Goal: Complete application form: Complete application form

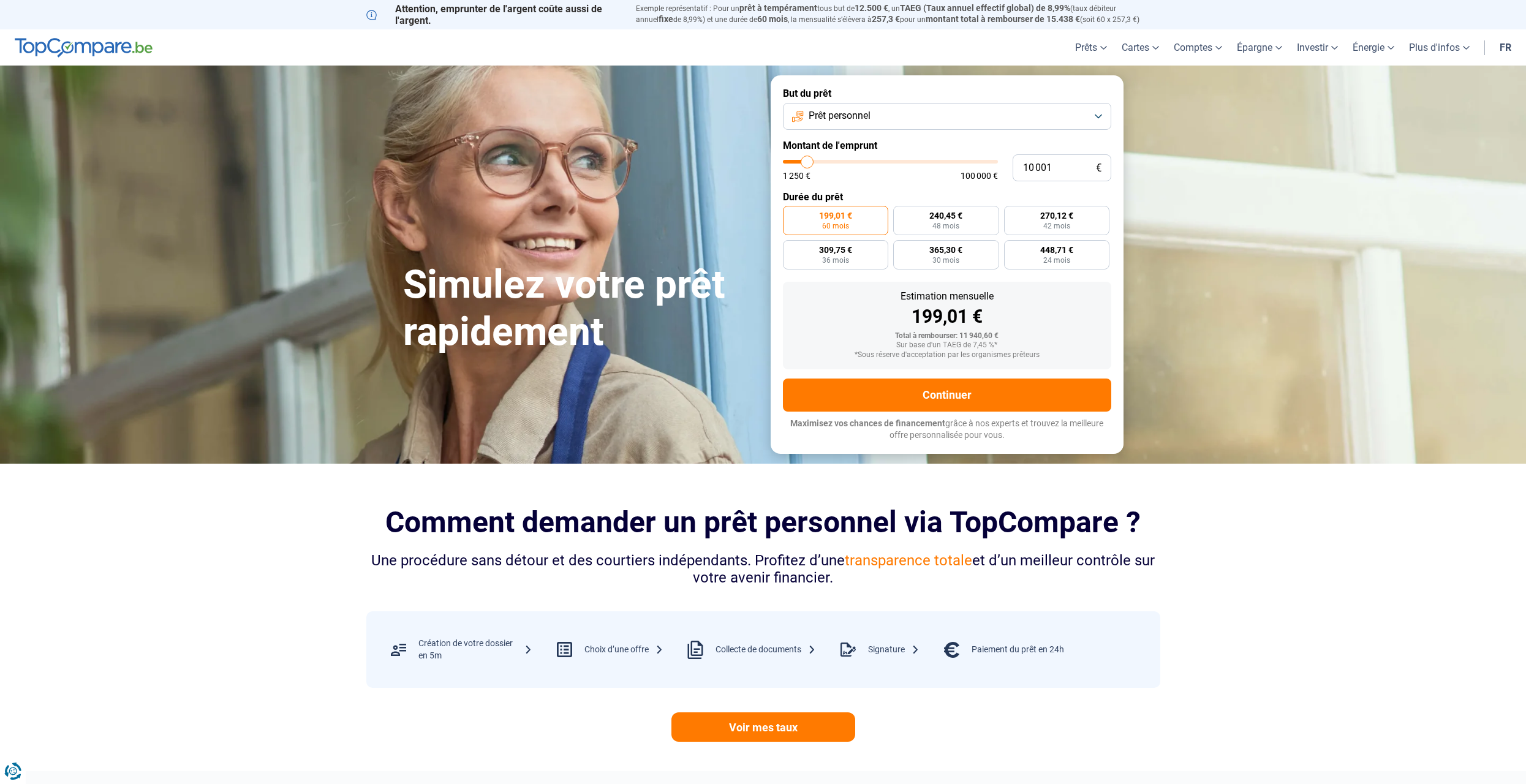
type input "11 250"
type input "11250"
type input "13 000"
type input "13000"
type input "14 000"
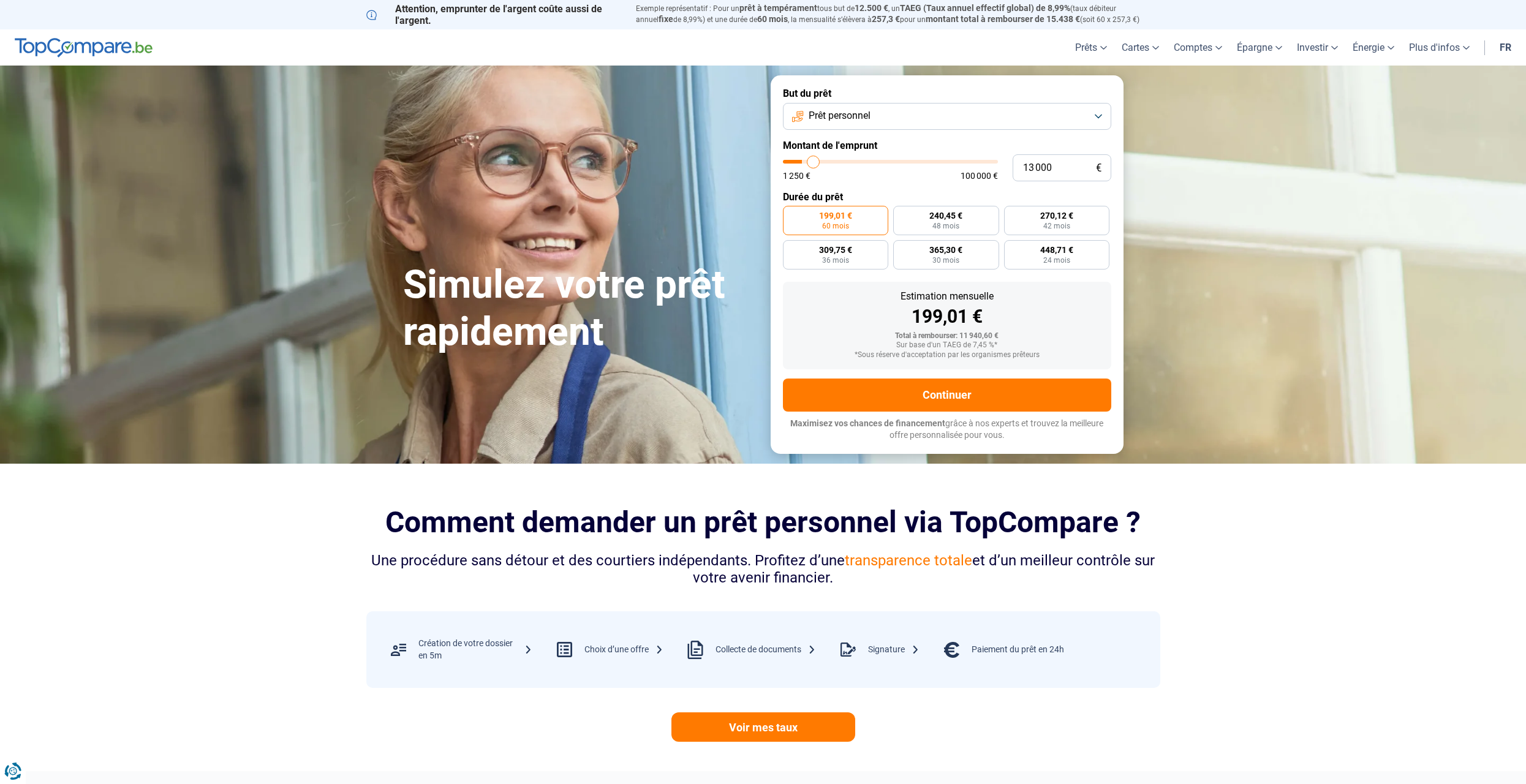
type input "14000"
type input "14 500"
type input "14500"
type input "15 500"
type input "15500"
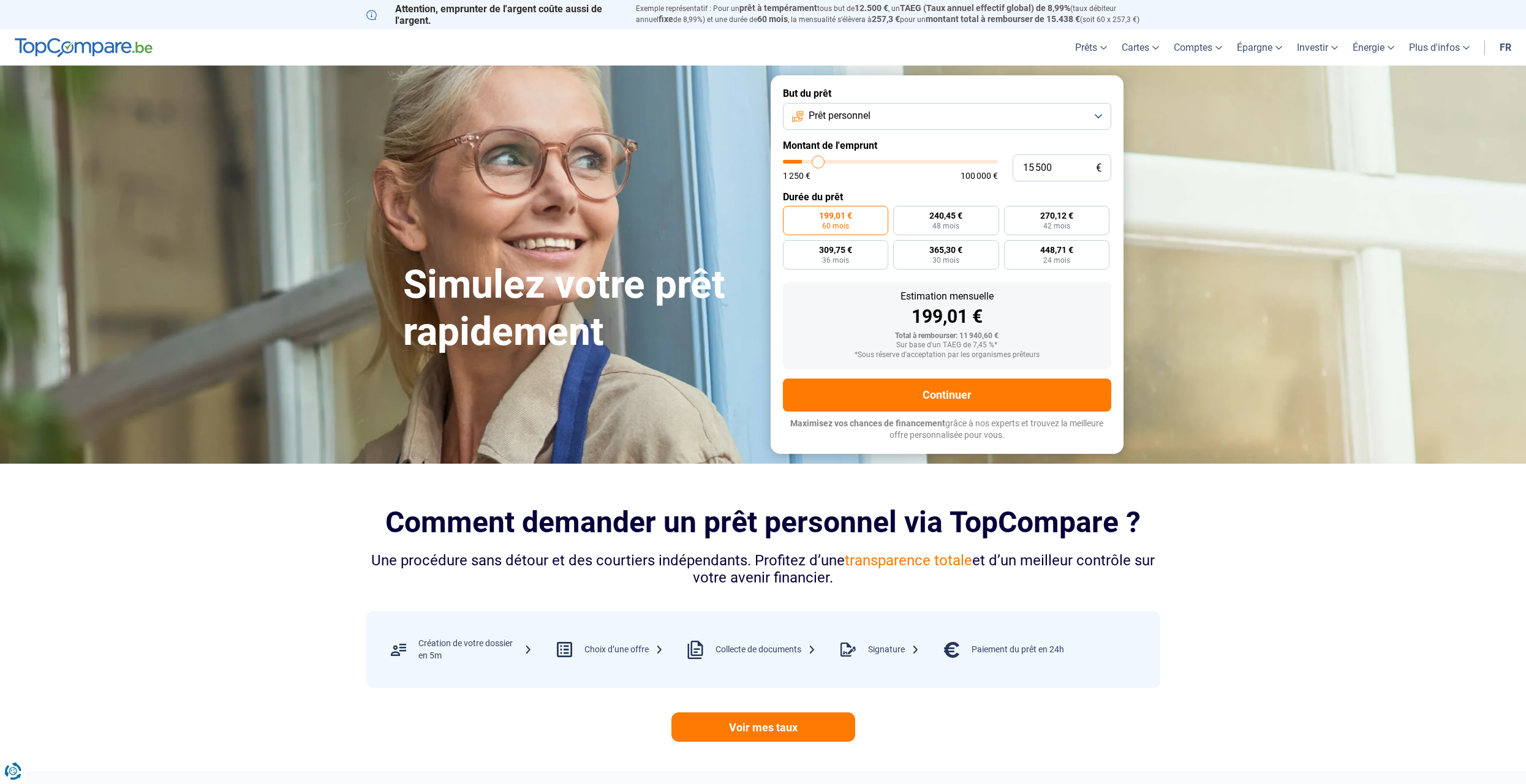
type input "15 750"
type input "15750"
type input "16 000"
type input "16000"
type input "16 250"
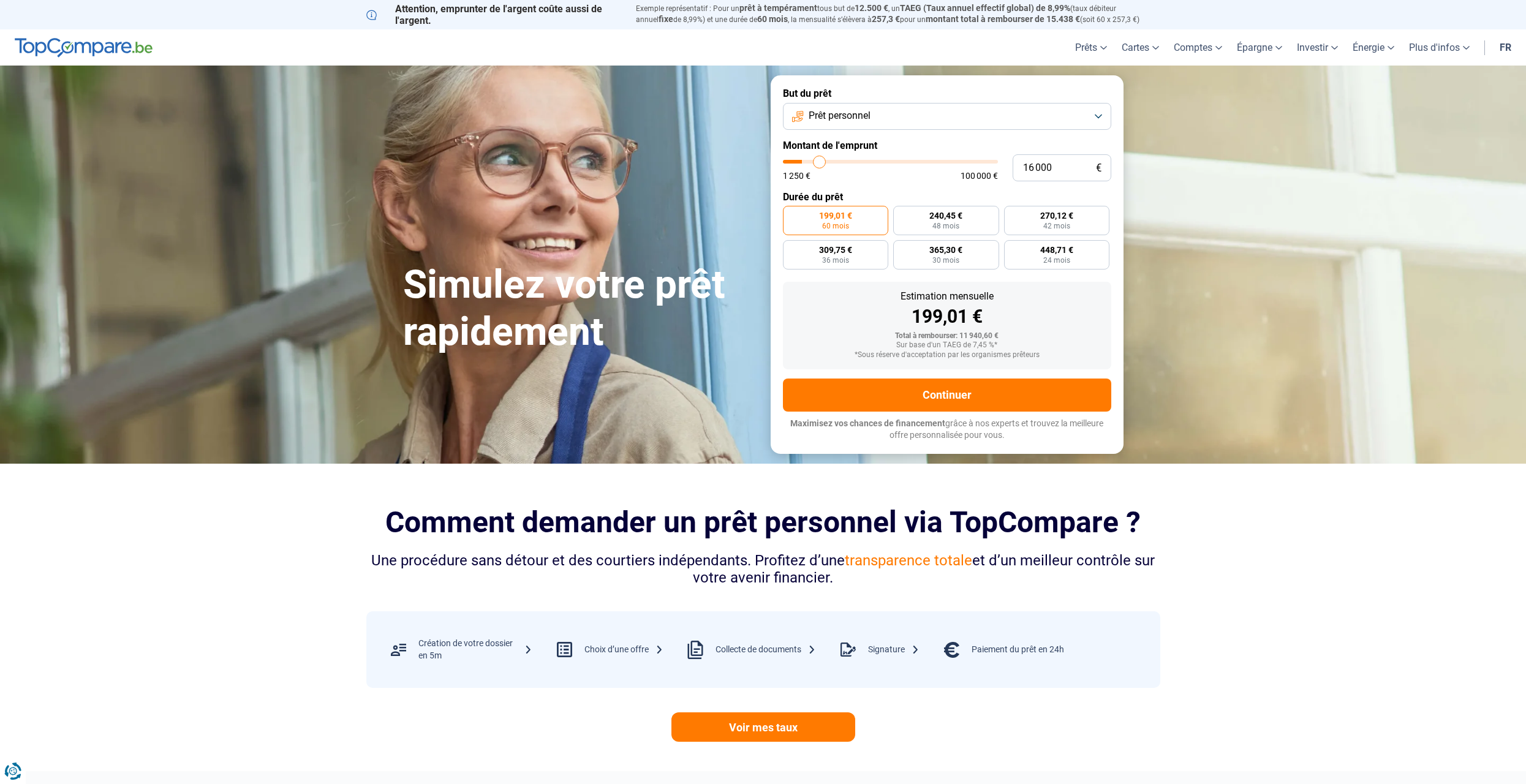
type input "16250"
type input "16 500"
type input "16500"
type input "17 000"
type input "17000"
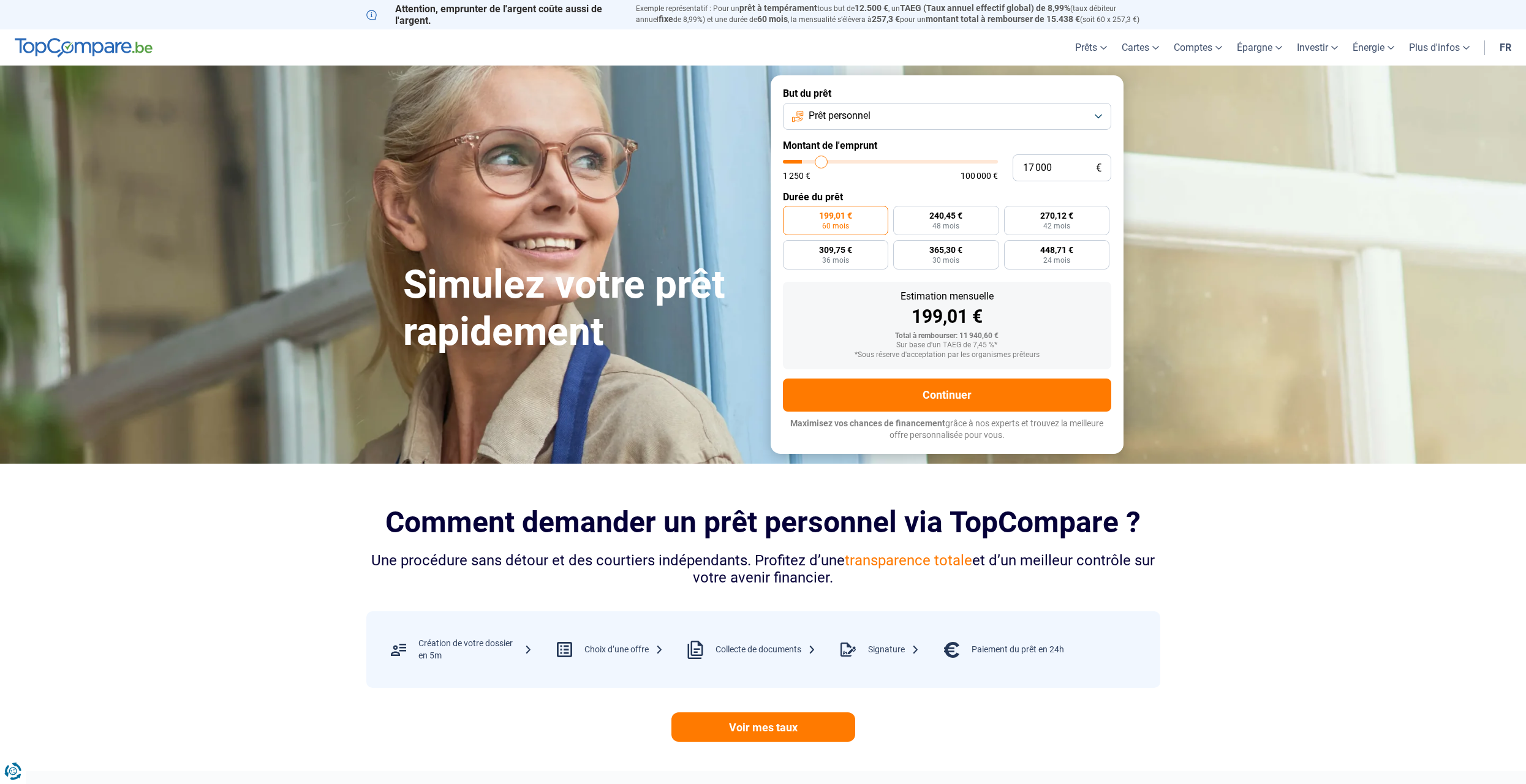
type input "17 250"
type input "17250"
type input "17 500"
type input "17500"
type input "17 750"
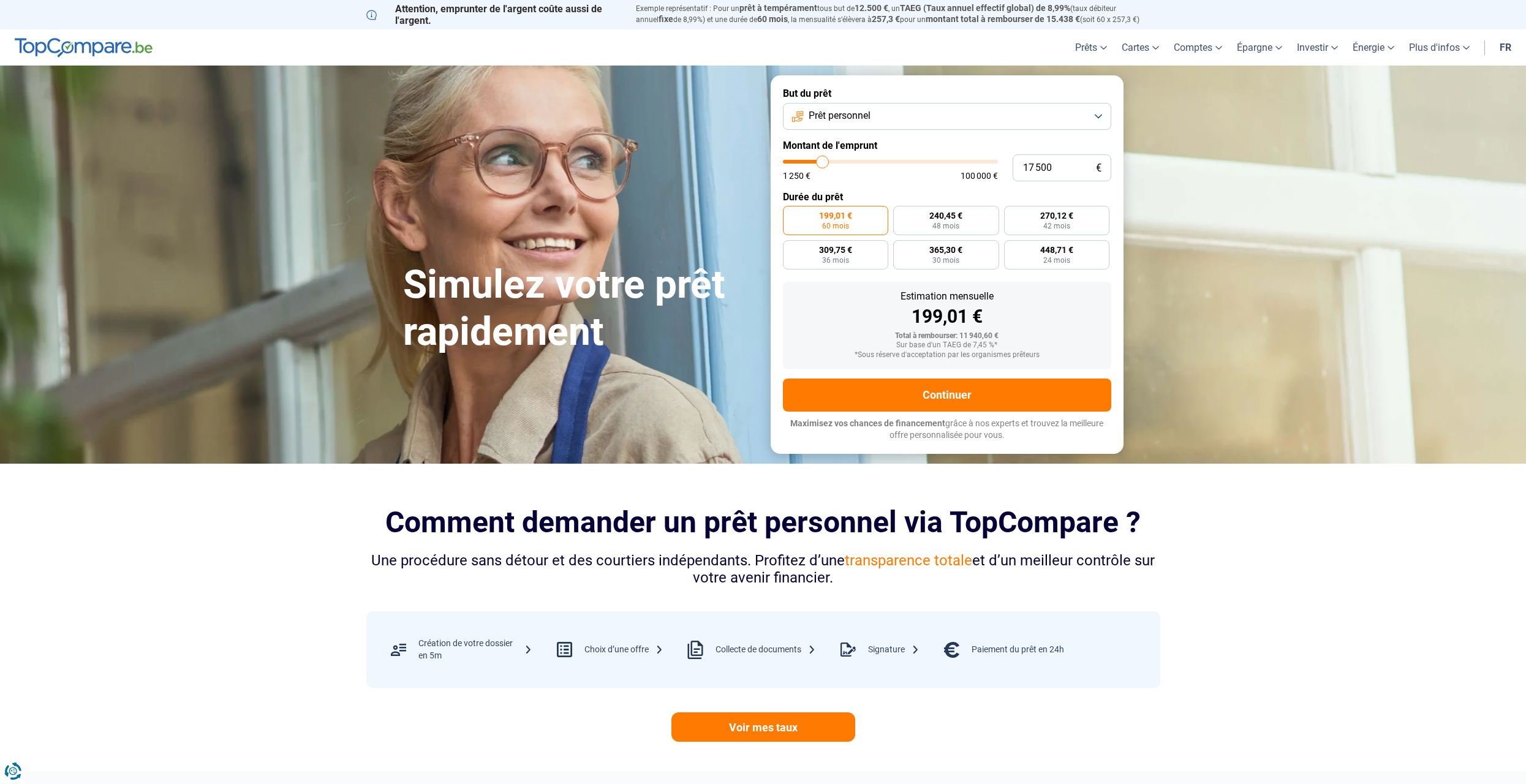
type input "17750"
type input "18 000"
type input "18000"
type input "19 000"
type input "19000"
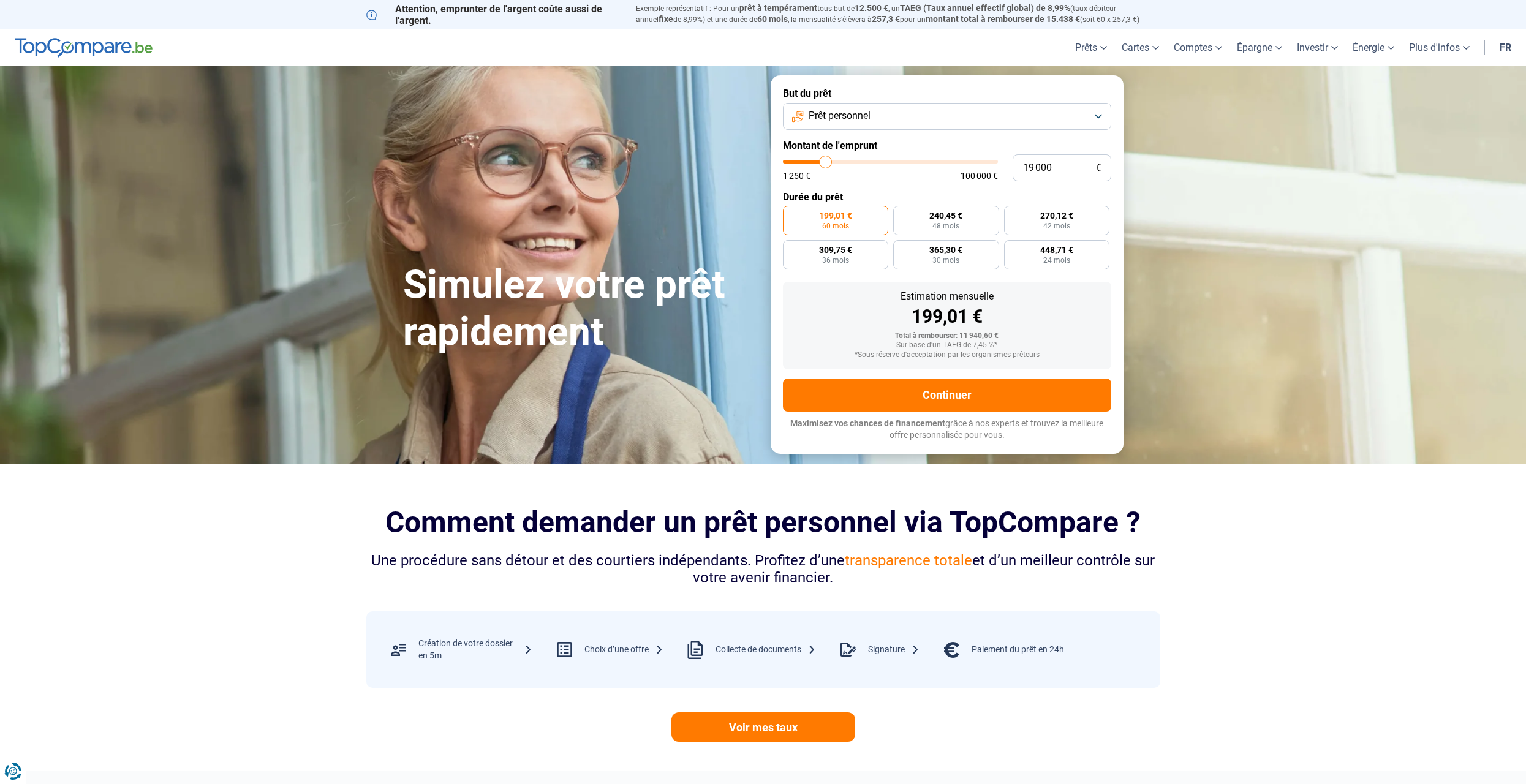
type input "20 500"
type input "20500"
type input "21 500"
type input "21500"
type input "22 750"
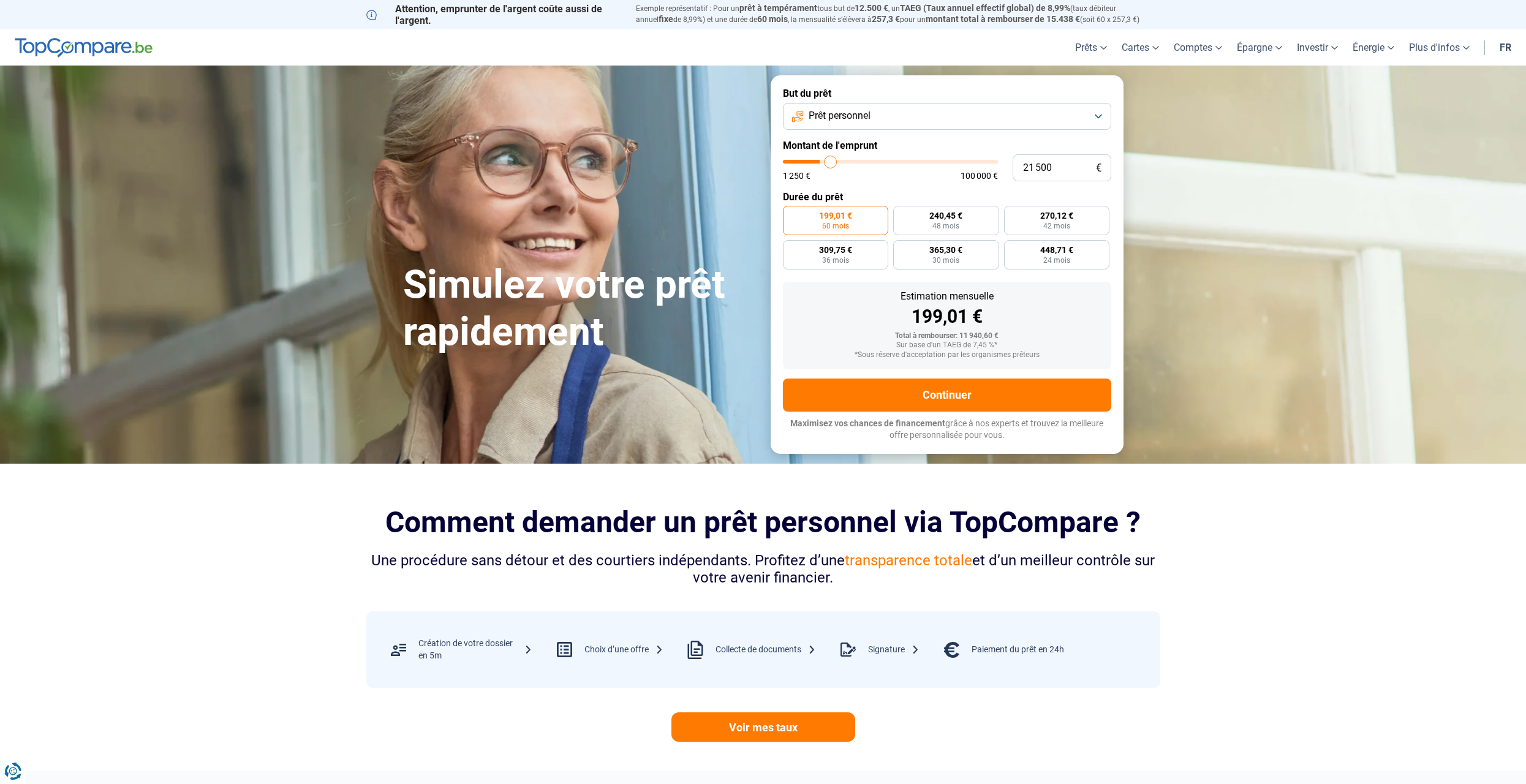
type input "22750"
type input "23 000"
type input "23000"
type input "23 250"
type input "23250"
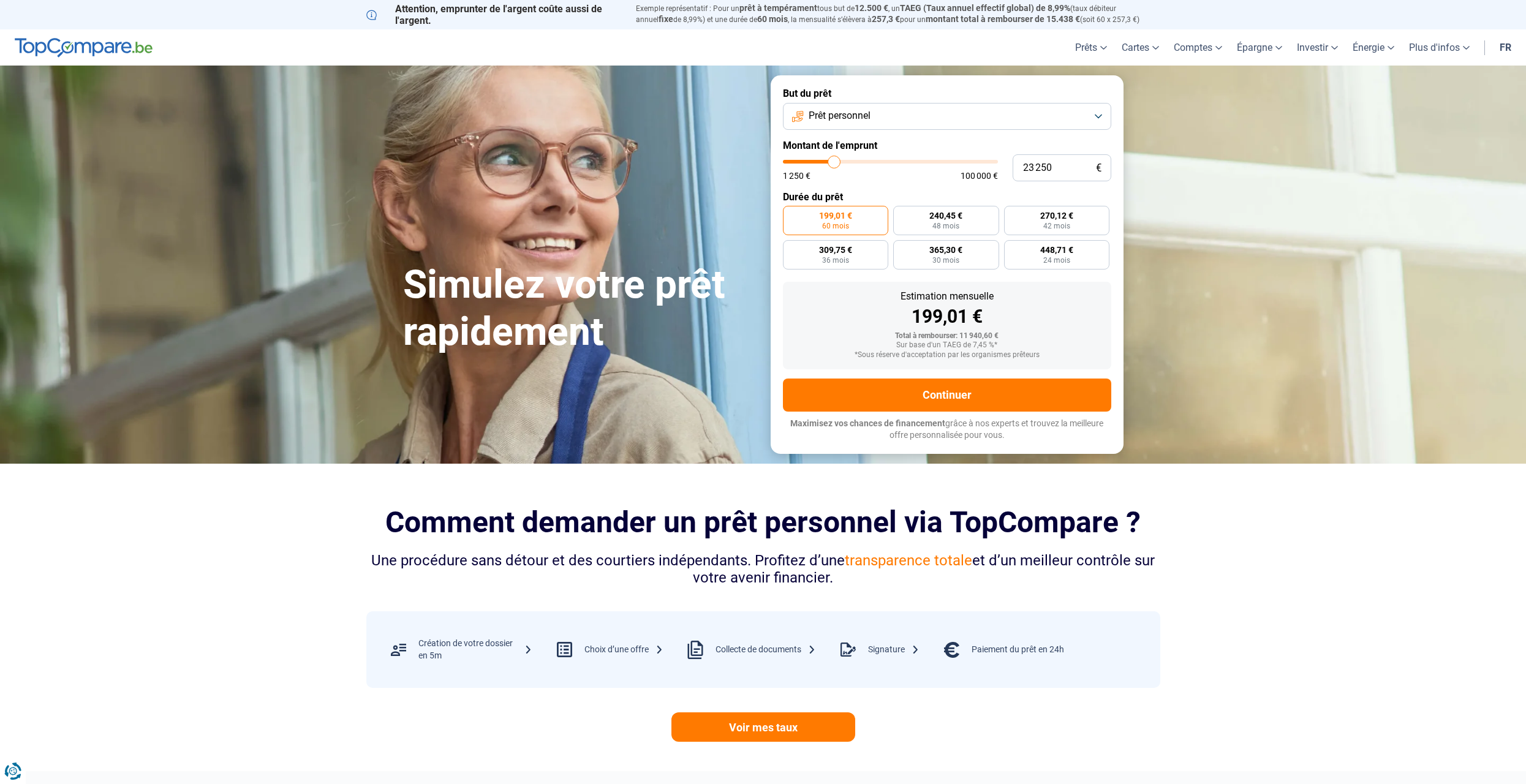
type input "23 500"
type input "23500"
type input "24 500"
type input "24500"
type input "25 000"
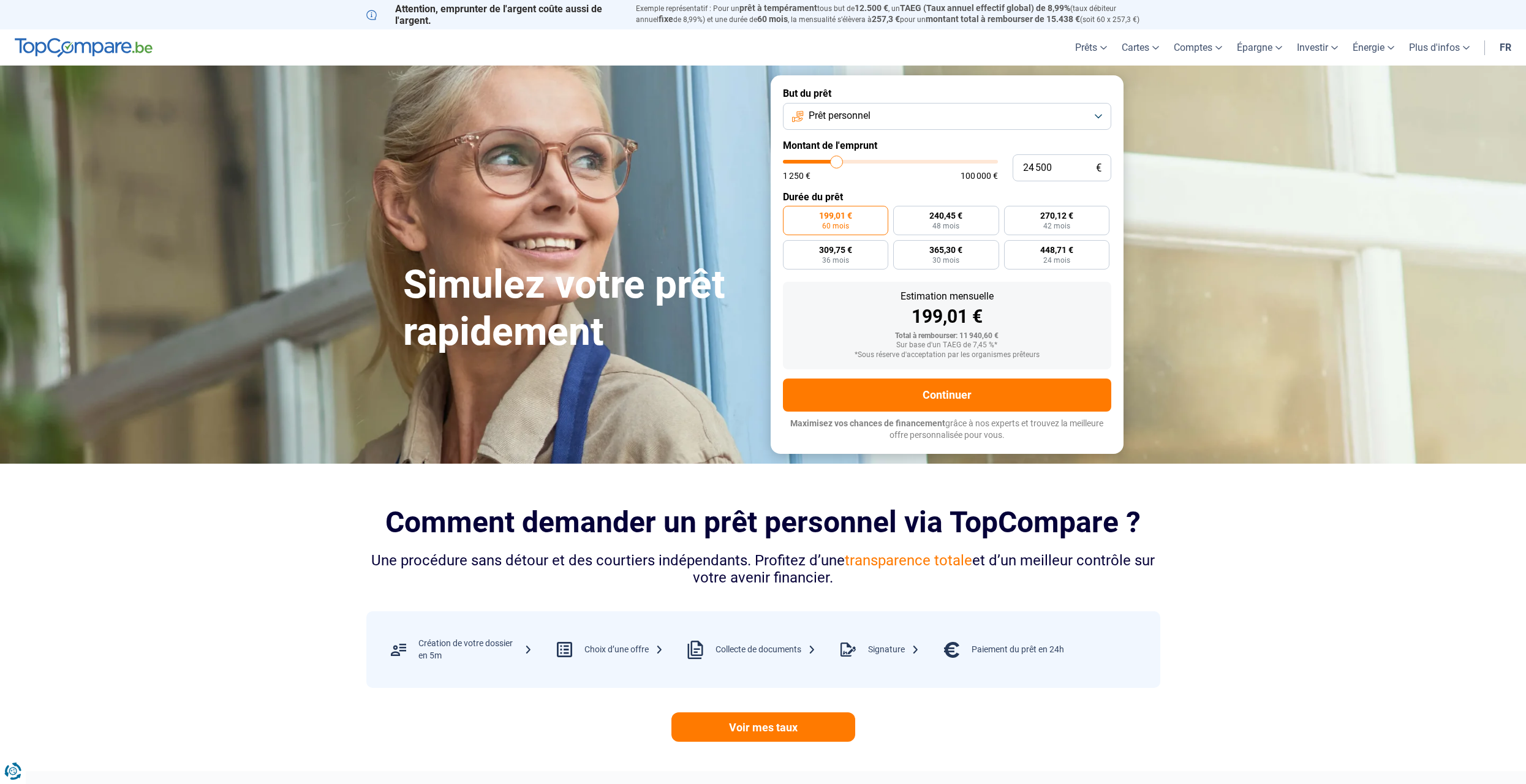
type input "25000"
type input "26 000"
type input "26000"
type input "26 250"
type input "26250"
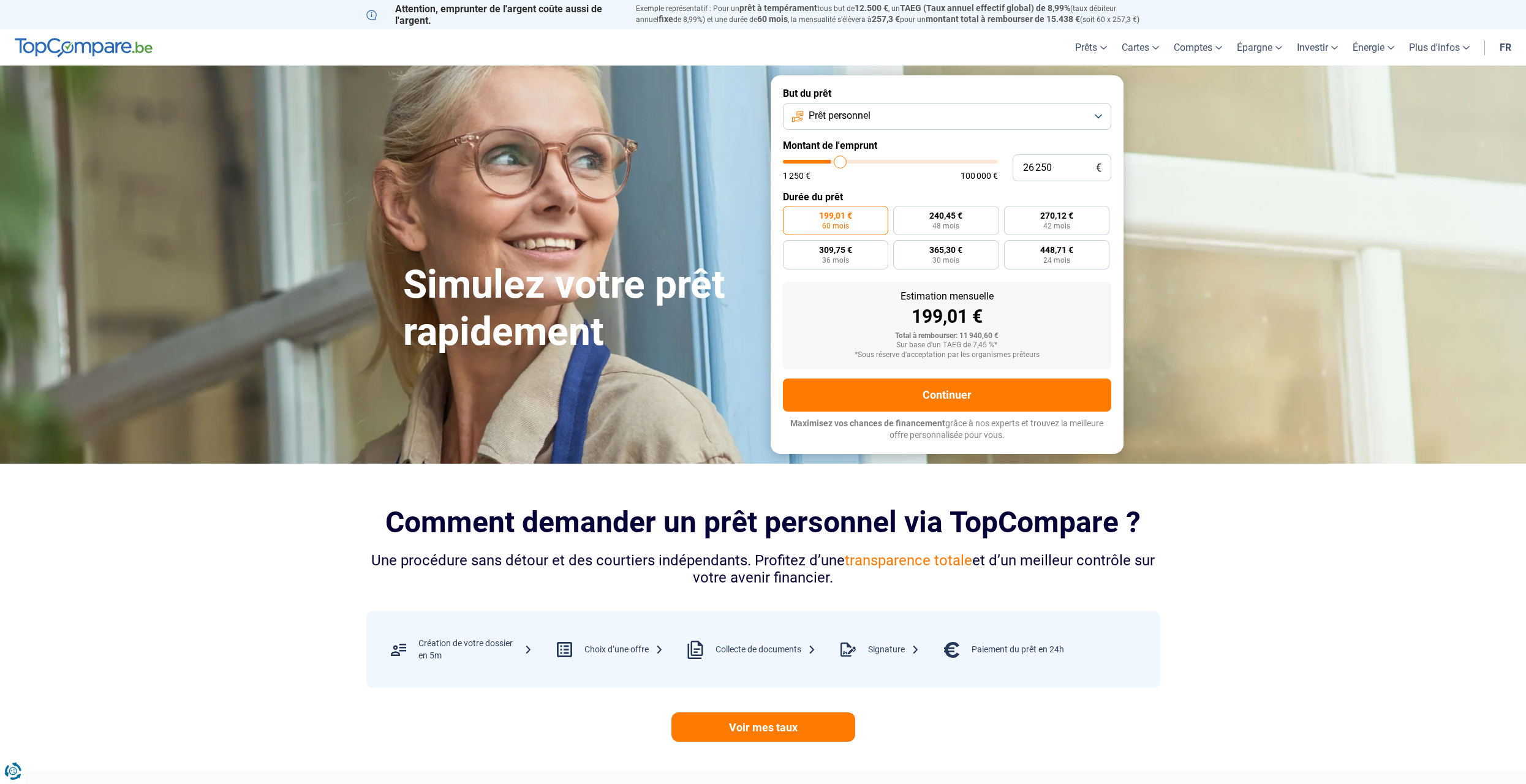
type input "26 500"
type input "26500"
type input "27 250"
type input "27250"
type input "29 000"
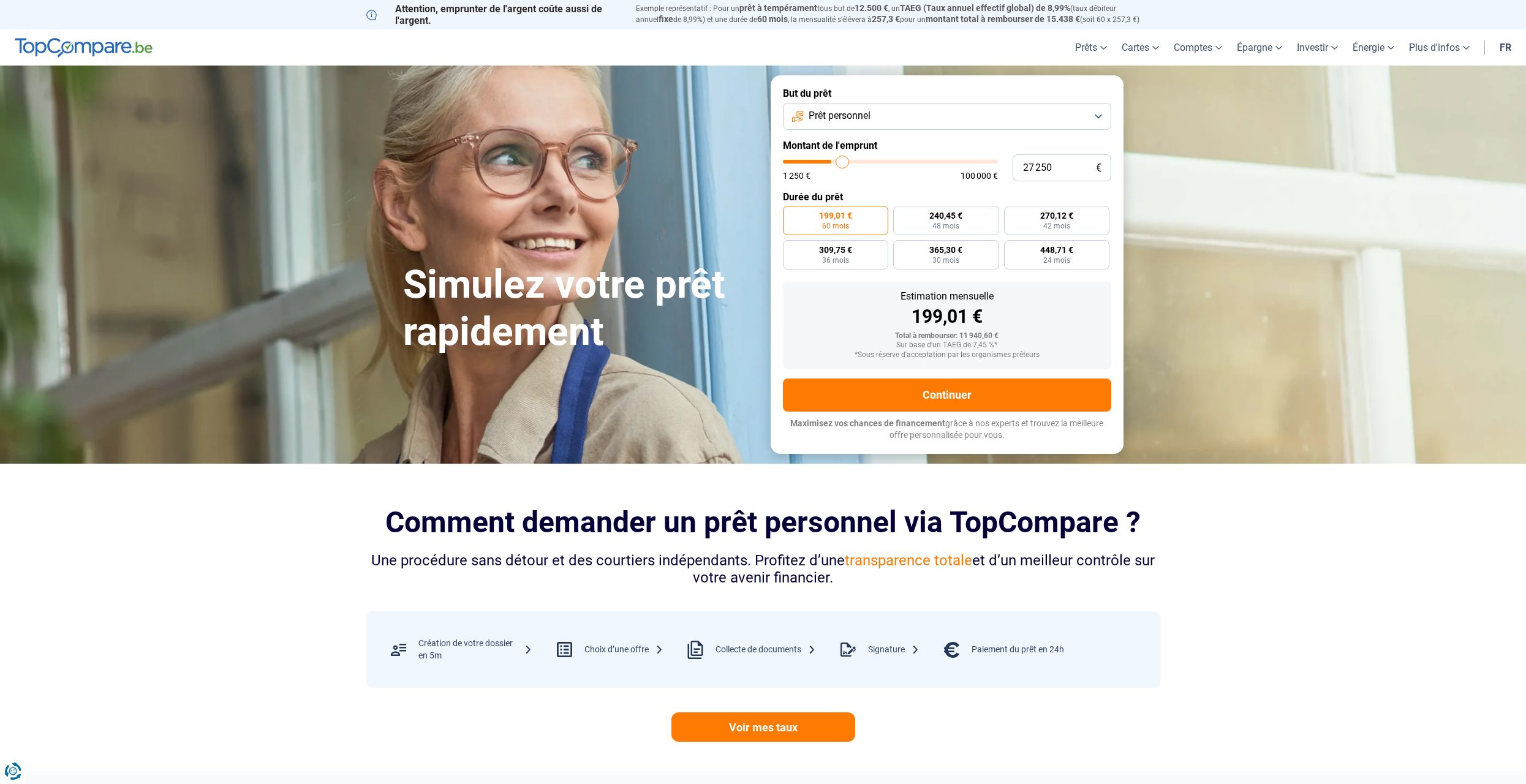
type input "29000"
type input "30 500"
type input "30500"
type input "32 250"
type input "32250"
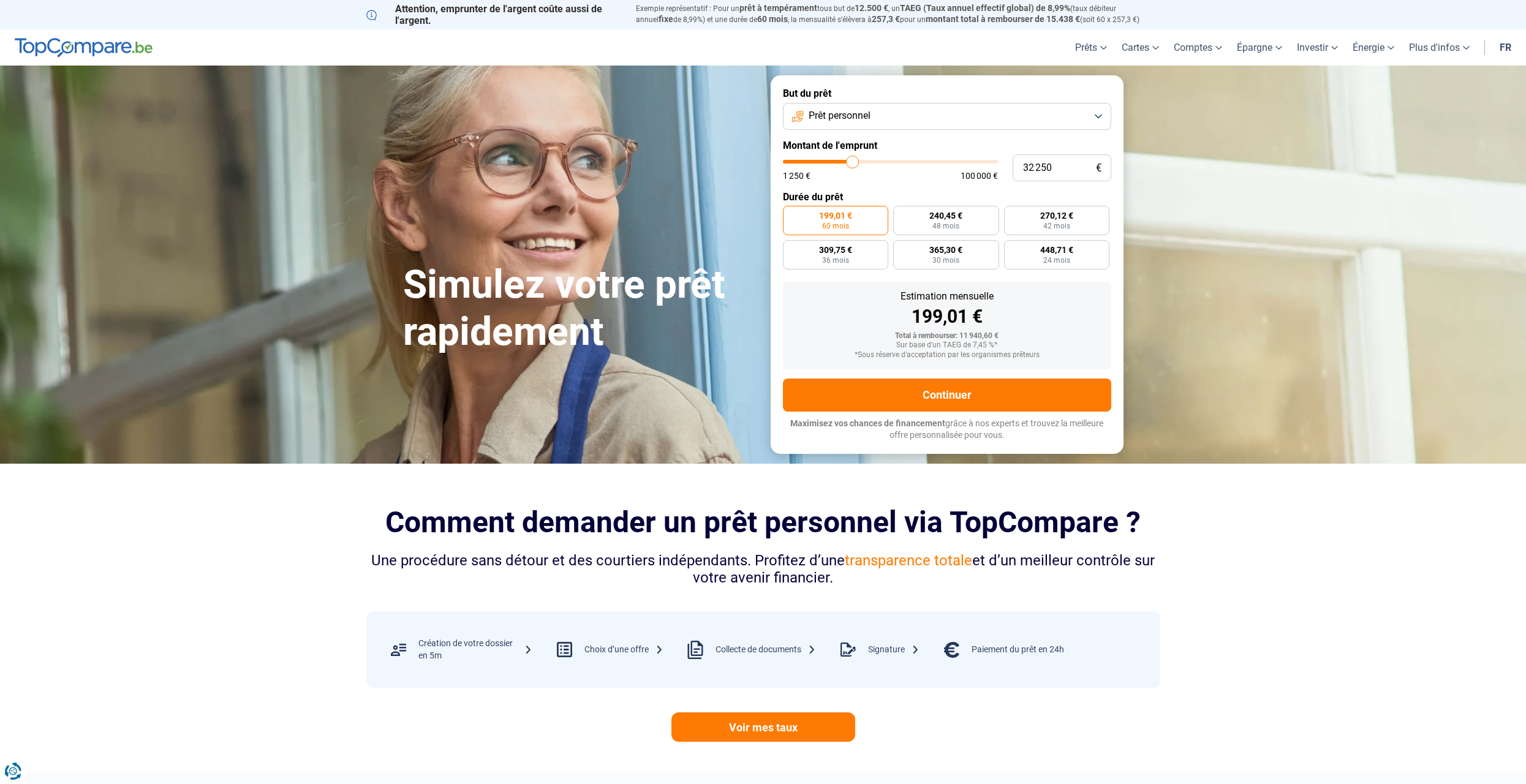
type input "32 750"
type input "32750"
type input "33 250"
type input "33250"
type input "33 500"
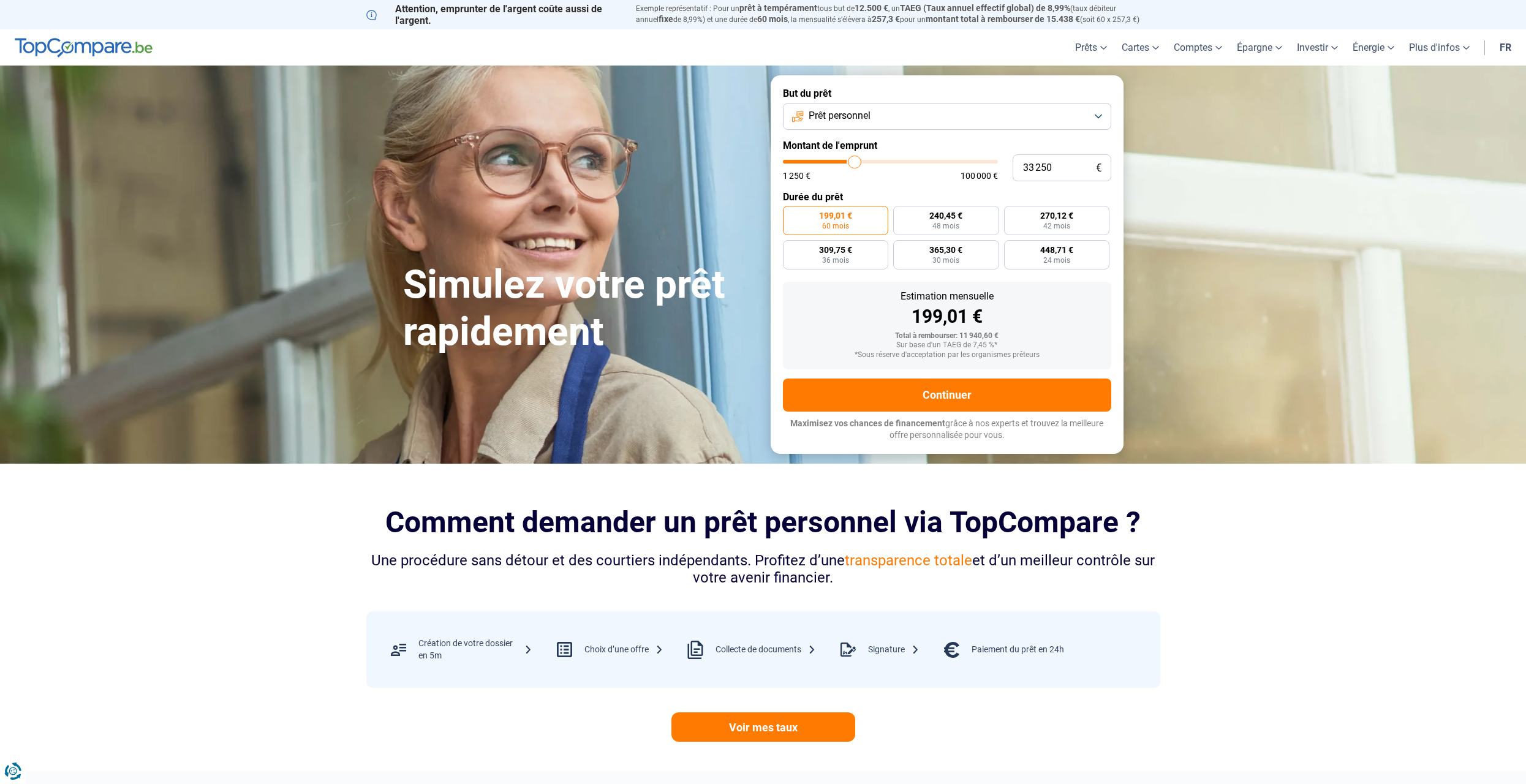
type input "33500"
type input "34 250"
type input "34250"
type input "35 500"
type input "35500"
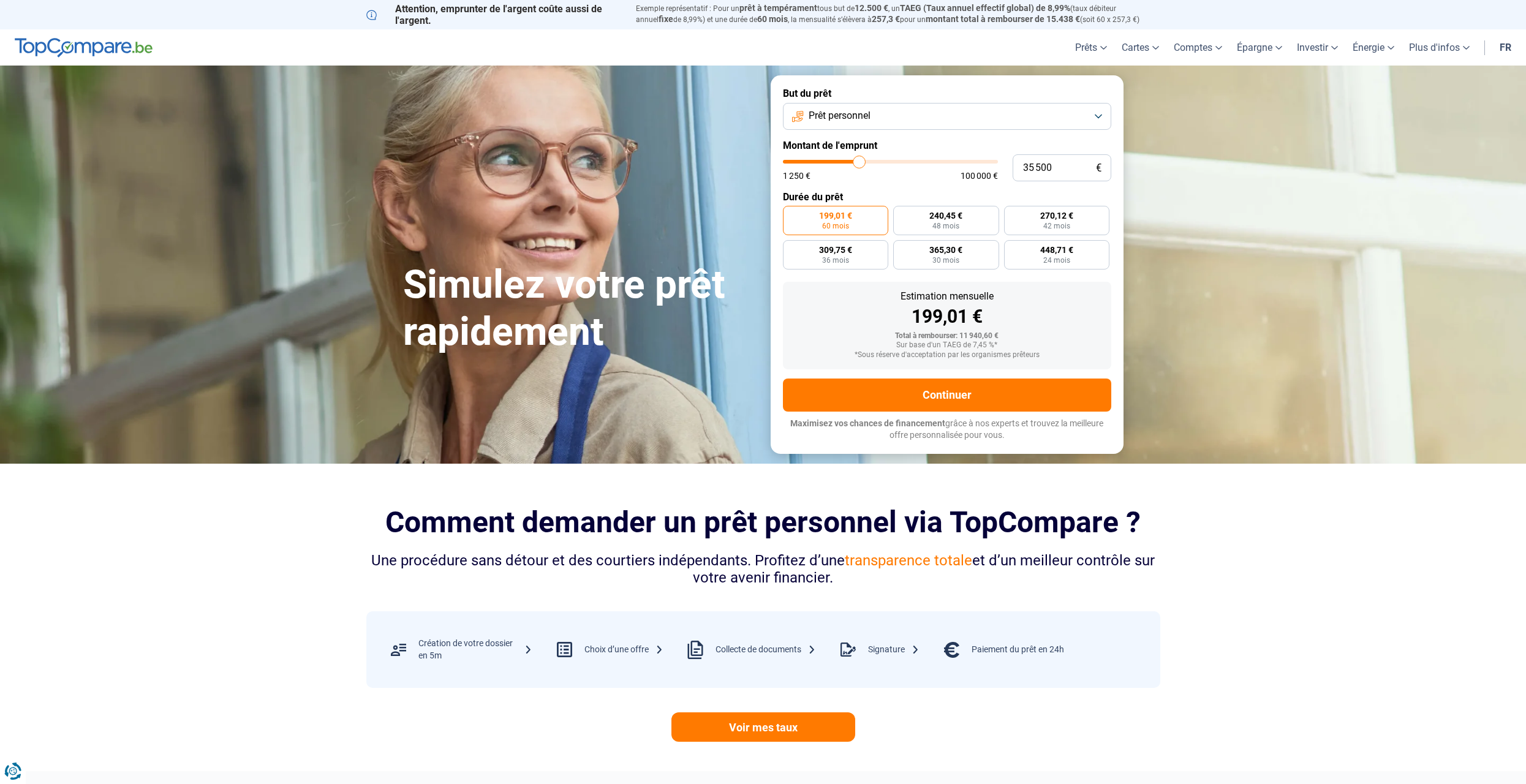
type input "36 500"
type input "36500"
type input "37 250"
type input "37250"
type input "37 750"
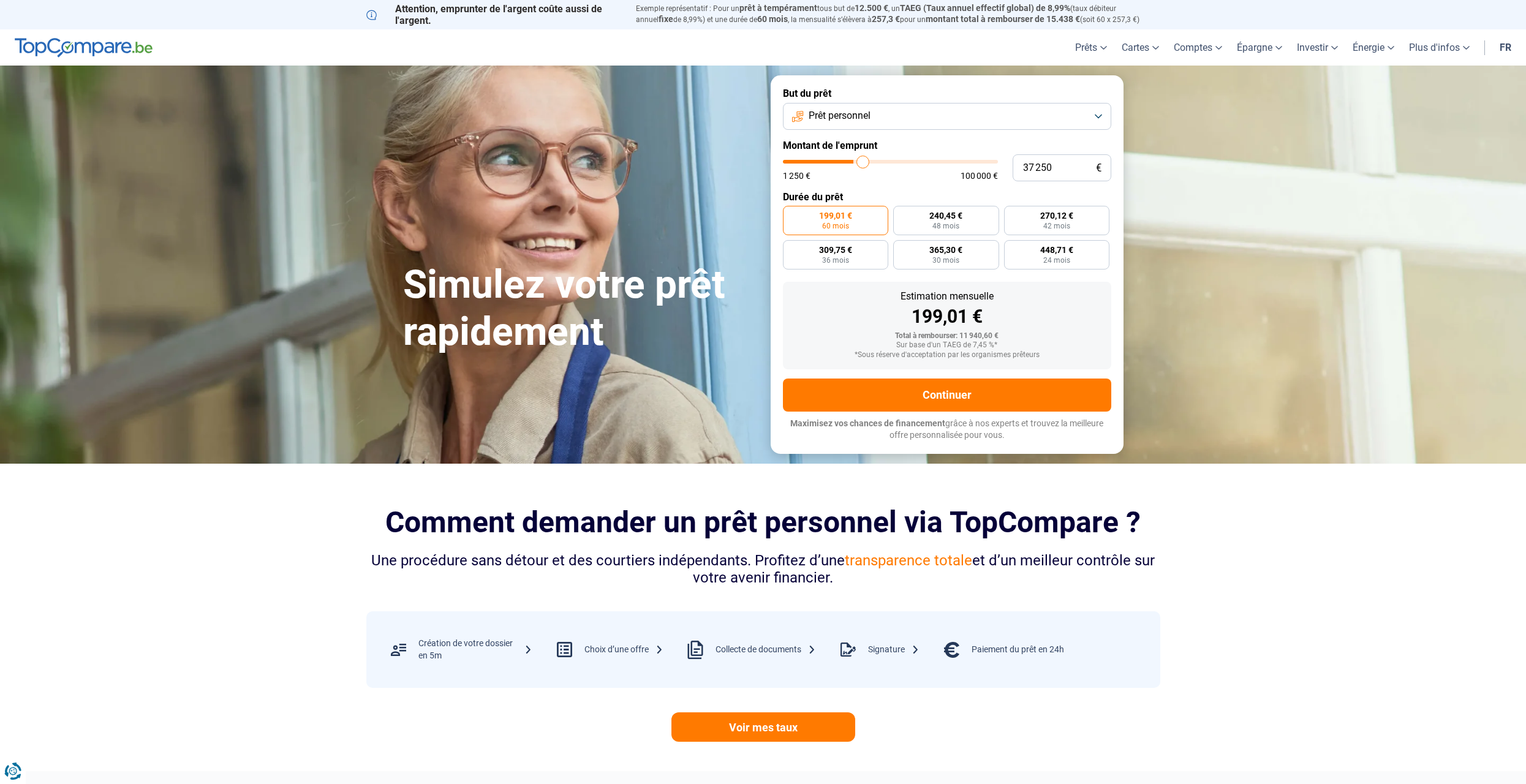
type input "37750"
type input "38 250"
type input "38250"
type input "41 000"
type input "41000"
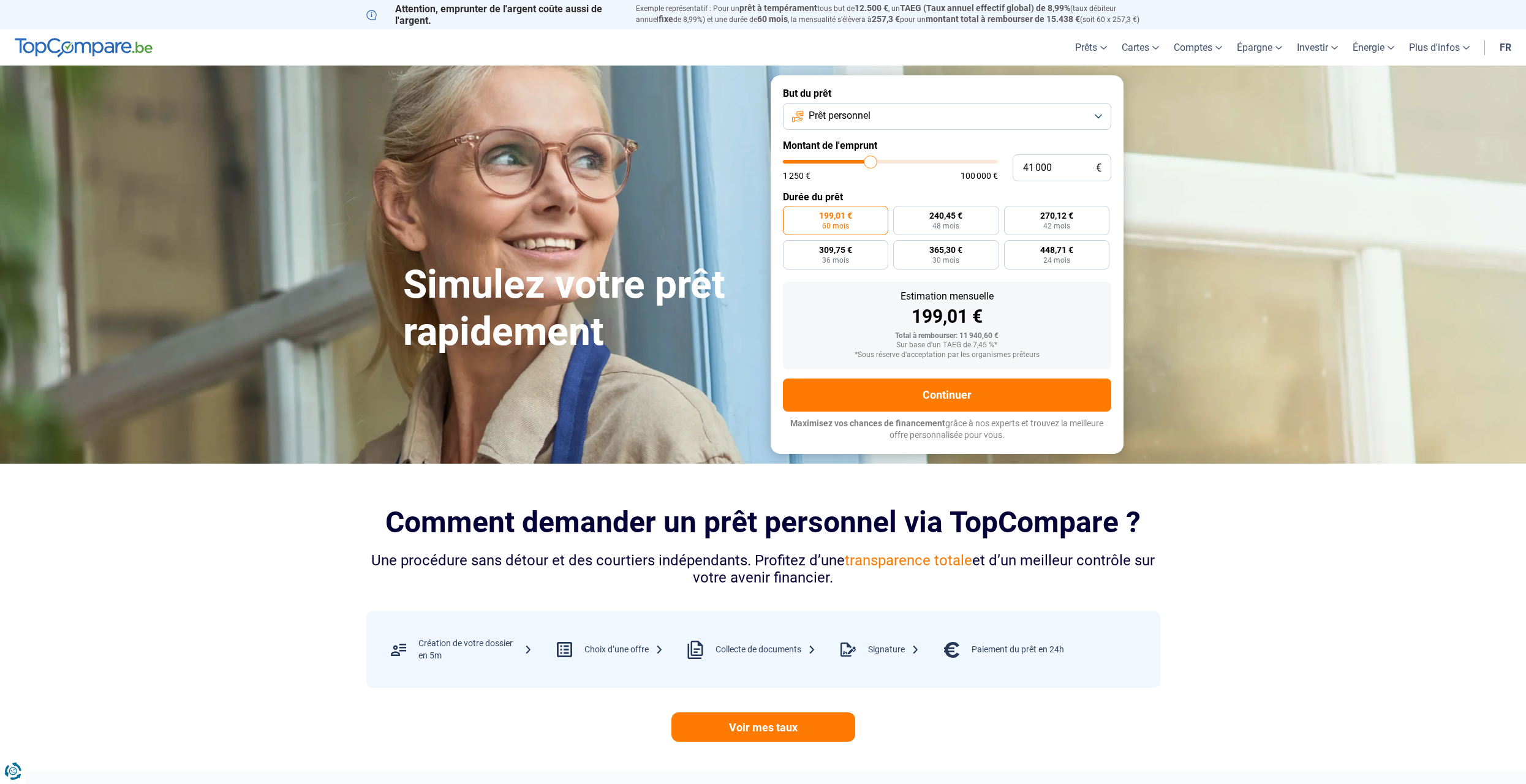
type input "42 750"
type input "42750"
type input "44 250"
type input "44250"
type input "45 250"
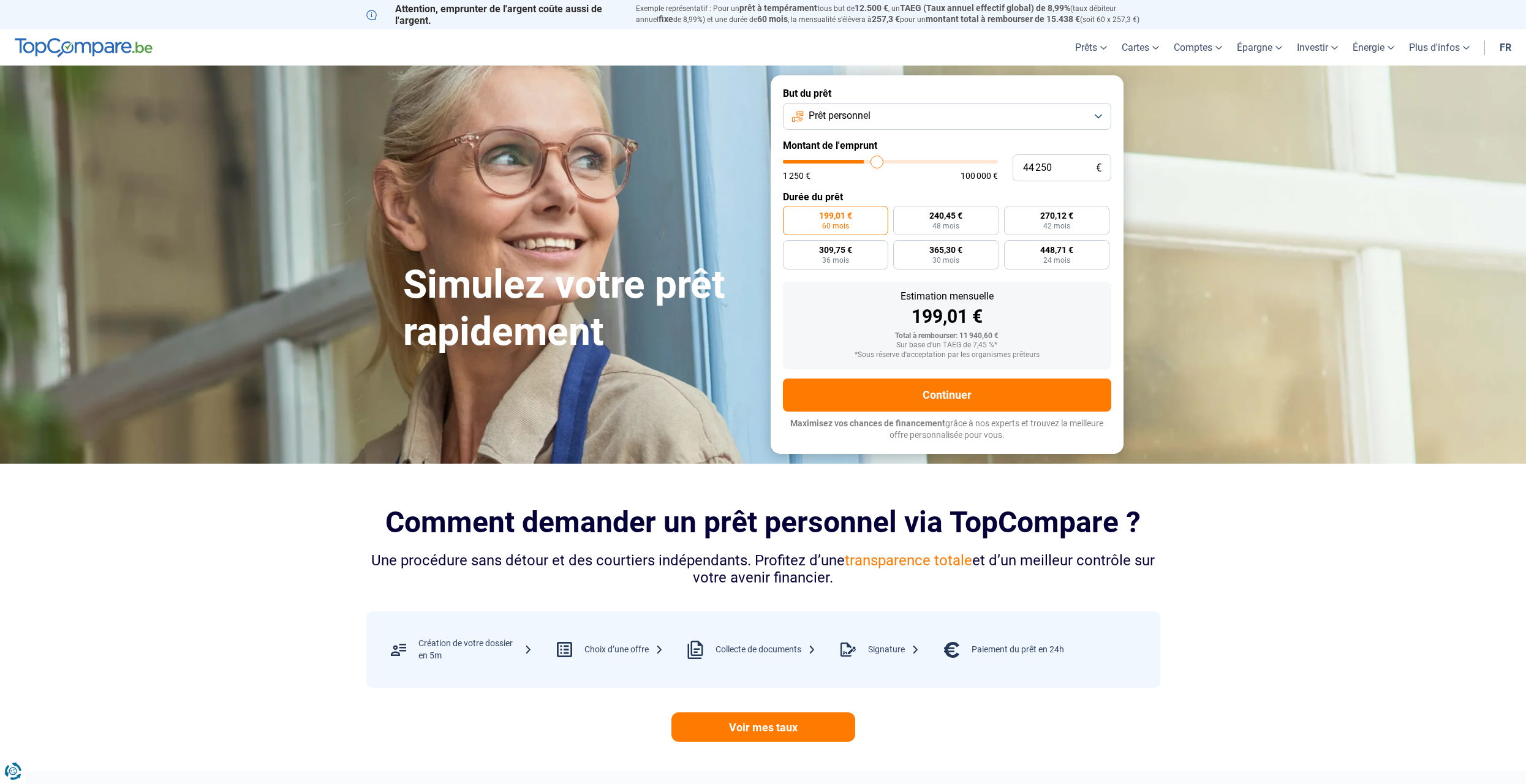
type input "45250"
type input "45 500"
type input "45500"
type input "45 750"
type input "45750"
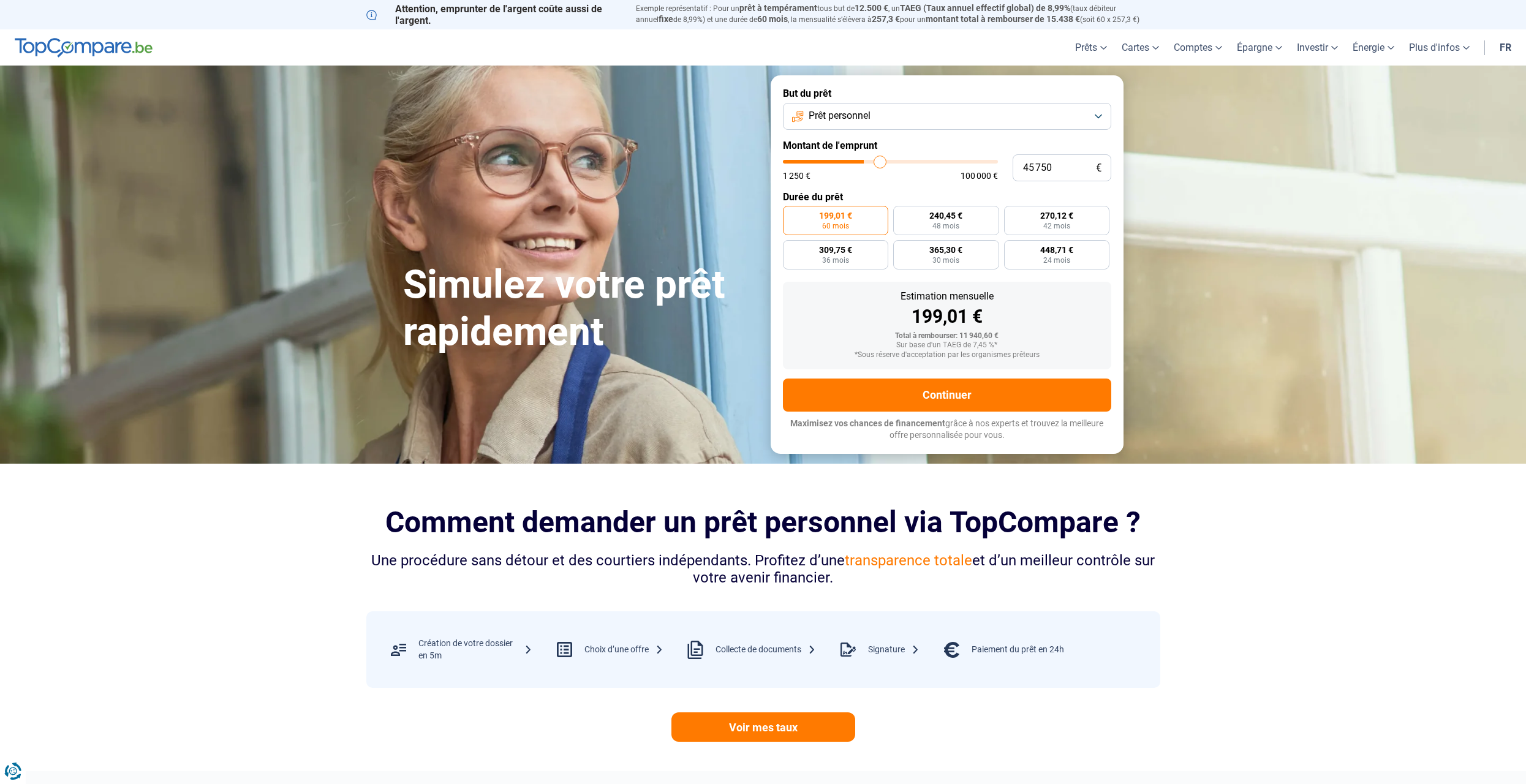
type input "46 000"
type input "46000"
type input "46 500"
type input "46500"
type input "47 000"
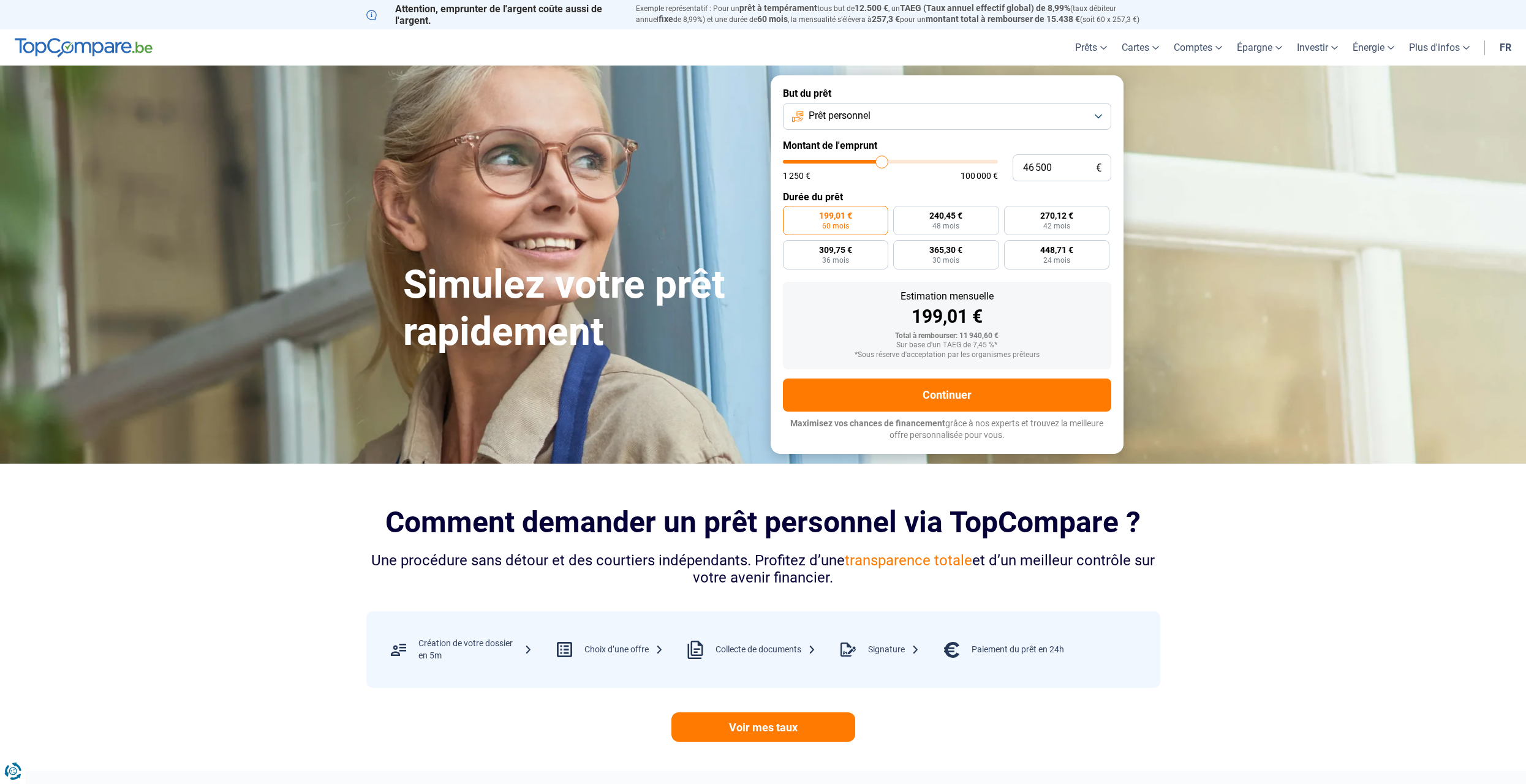
type input "47000"
type input "48 000"
type input "48000"
type input "48 500"
type input "48500"
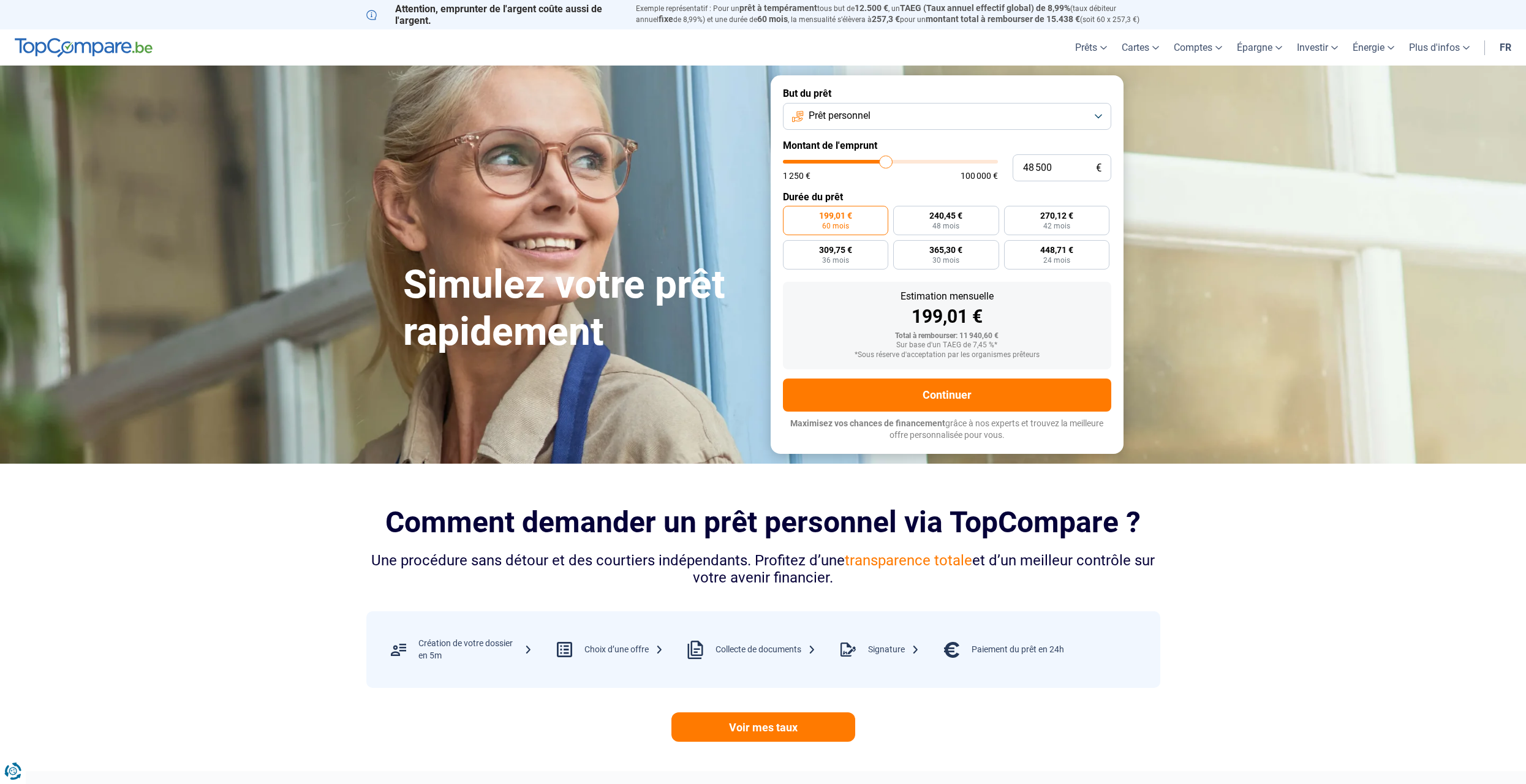
type input "49 000"
type input "49000"
type input "49 500"
type input "49500"
type input "49 750"
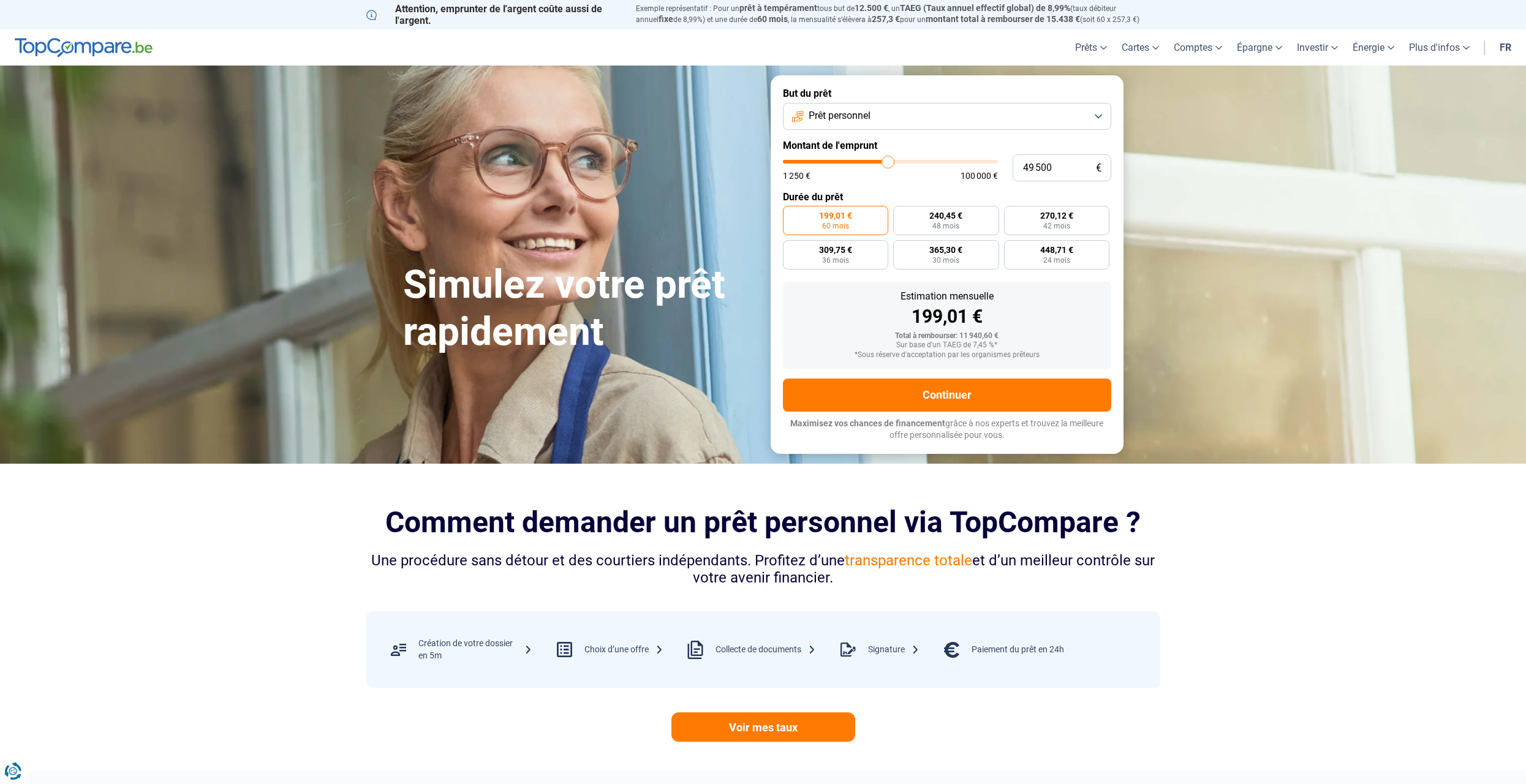
type input "49750"
type input "50 000"
type input "50000"
type input "50 250"
type input "50250"
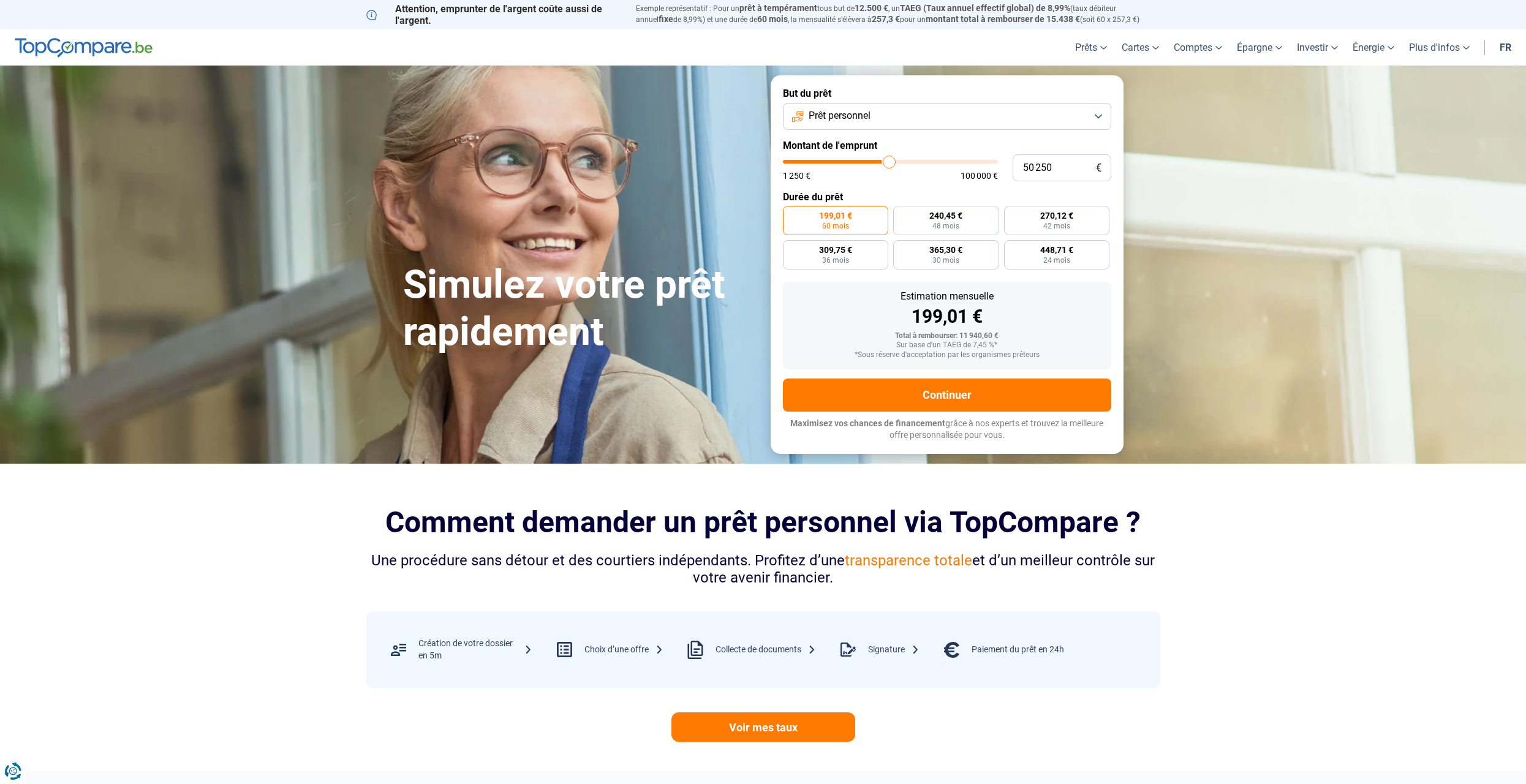
type input "50 500"
type input "50500"
type input "51 000"
type input "51000"
type input "51 250"
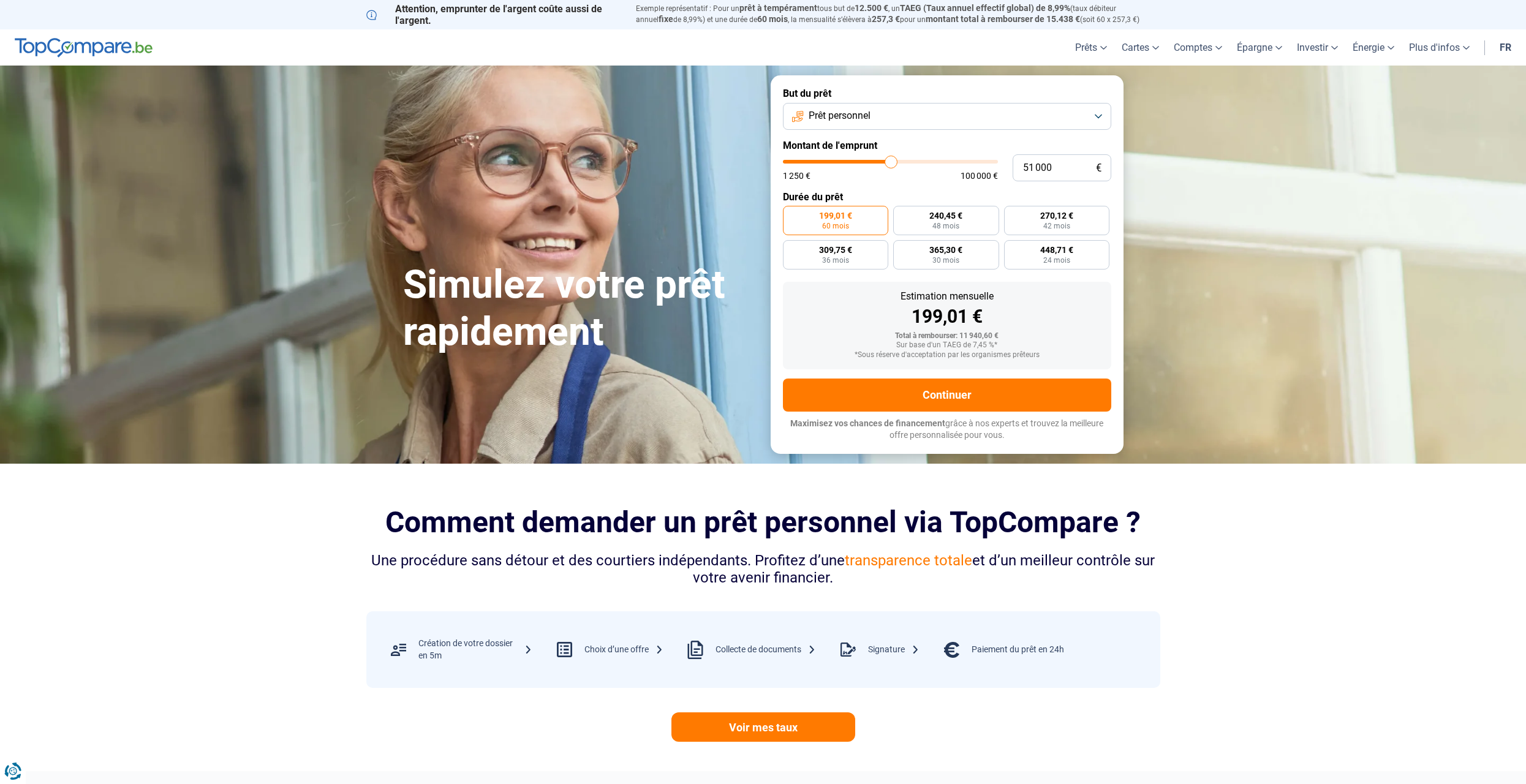
type input "51250"
type input "51 500"
type input "51500"
type input "51 750"
type input "51750"
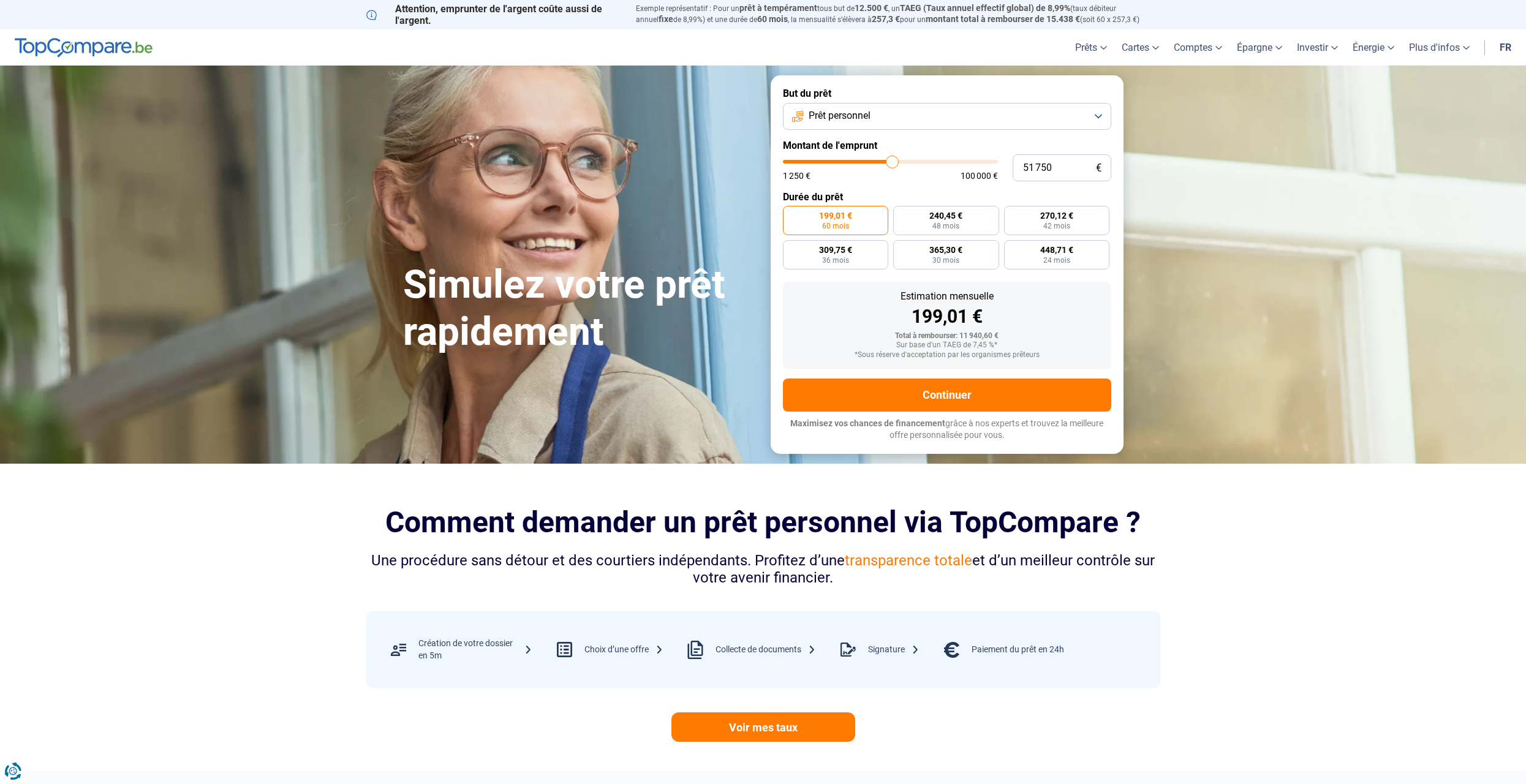
type input "52 500"
type input "52500"
type input "53 000"
type input "53000"
type input "54 000"
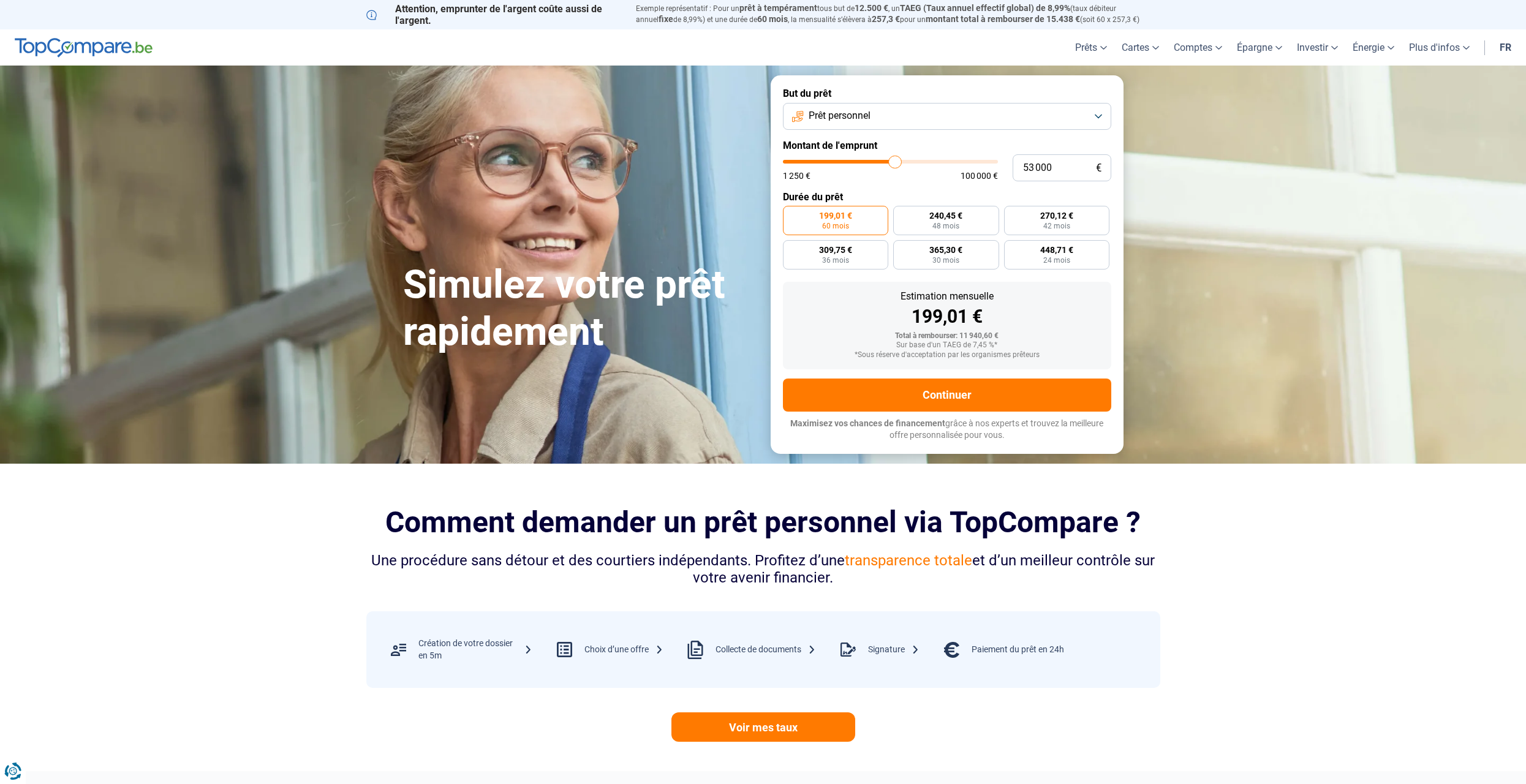
type input "54000"
type input "54 750"
type input "54750"
type input "55 000"
type input "55000"
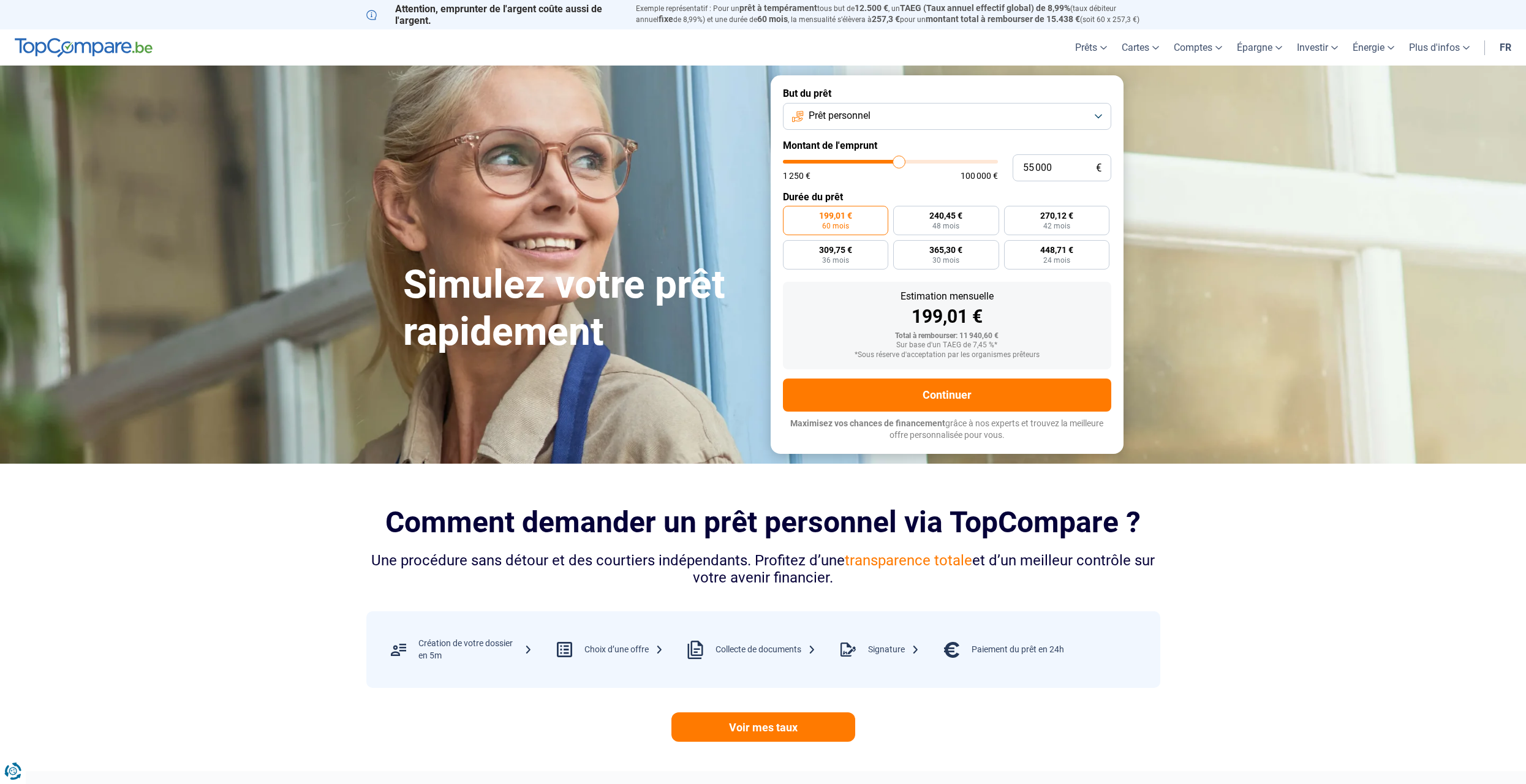
type input "55 500"
type input "55500"
type input "56 000"
type input "56000"
type input "57 000"
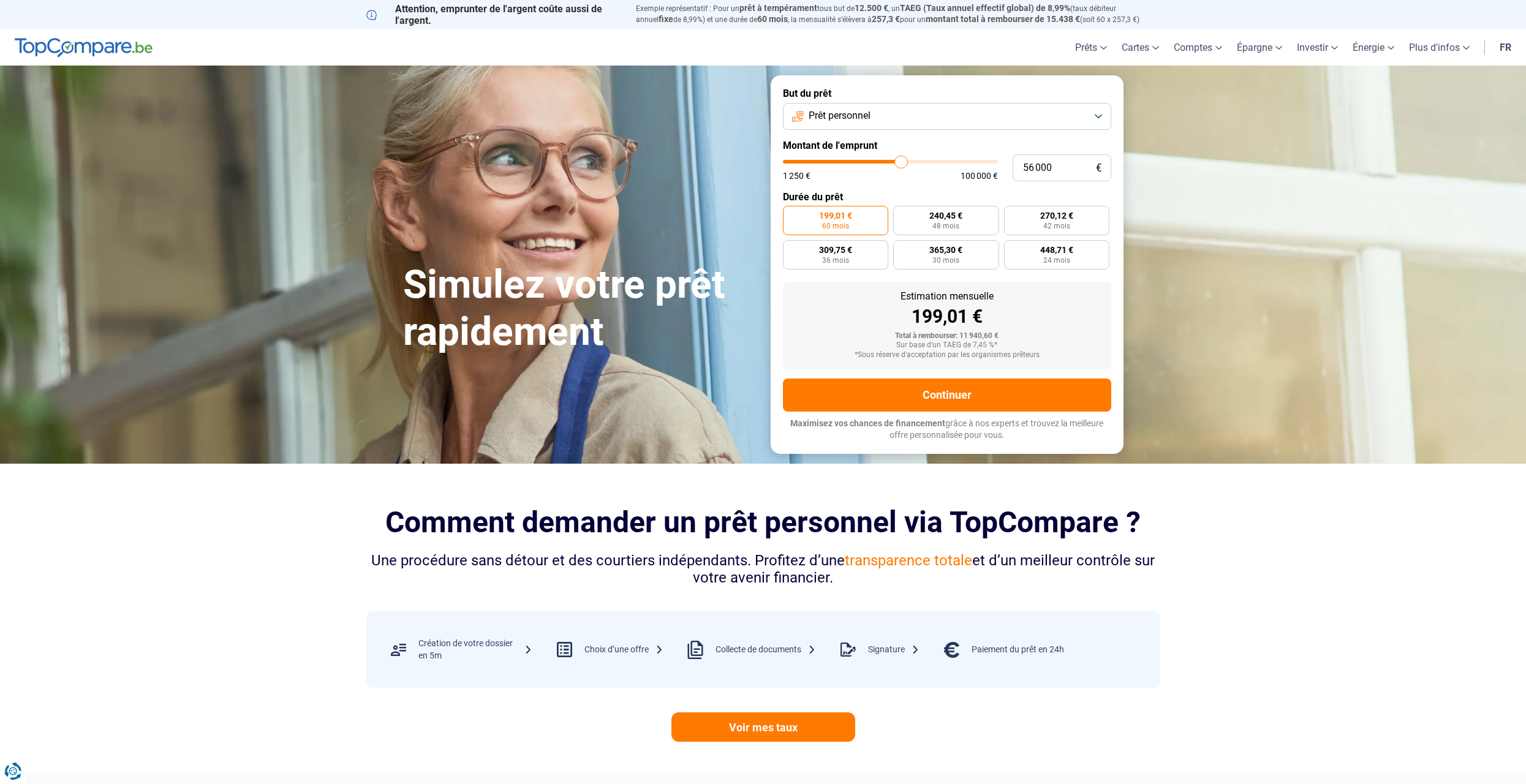
type input "57000"
type input "57 750"
type input "57750"
type input "58 000"
type input "58000"
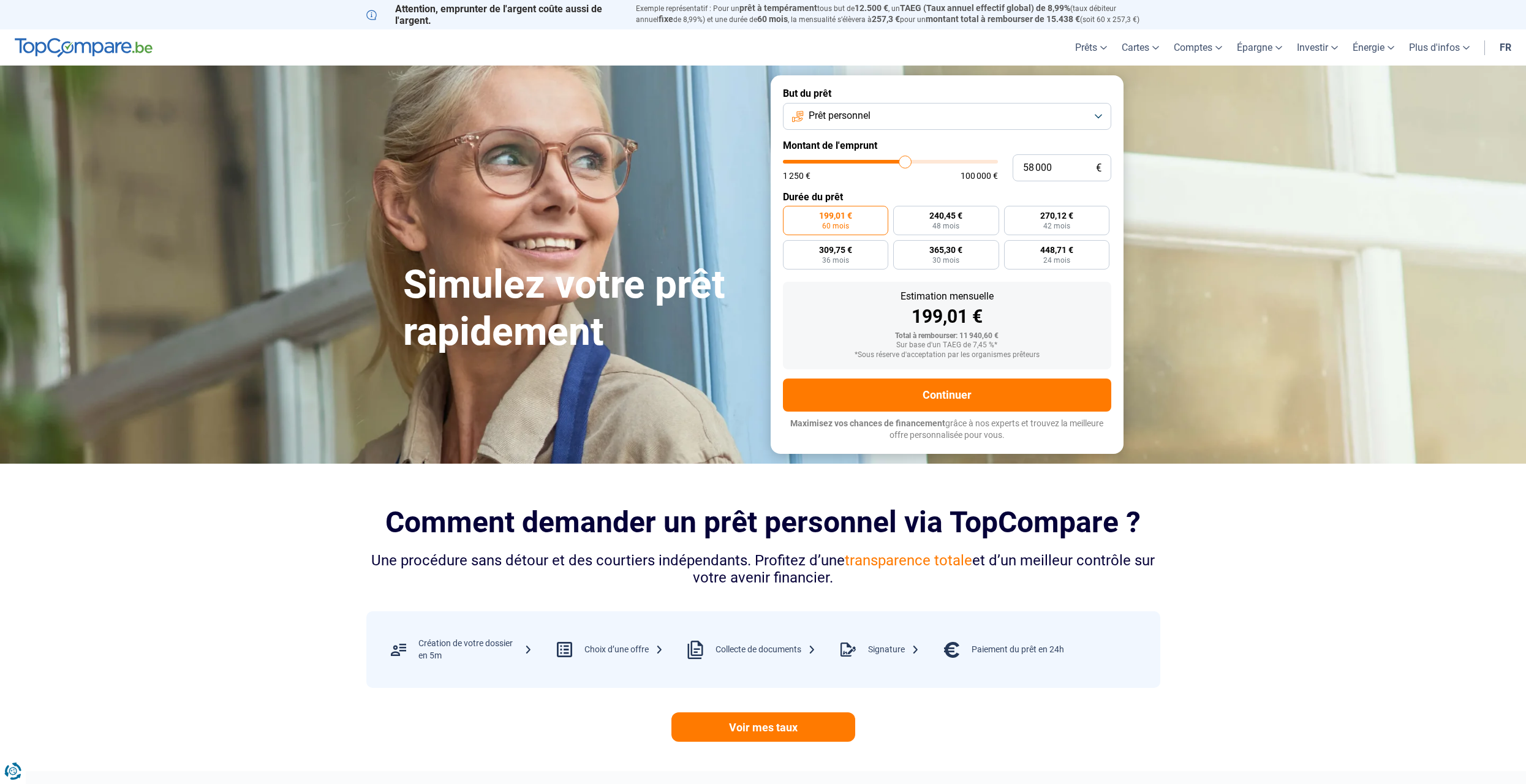
type input "58 500"
type input "58500"
type input "58 750"
type input "58750"
type input "59 000"
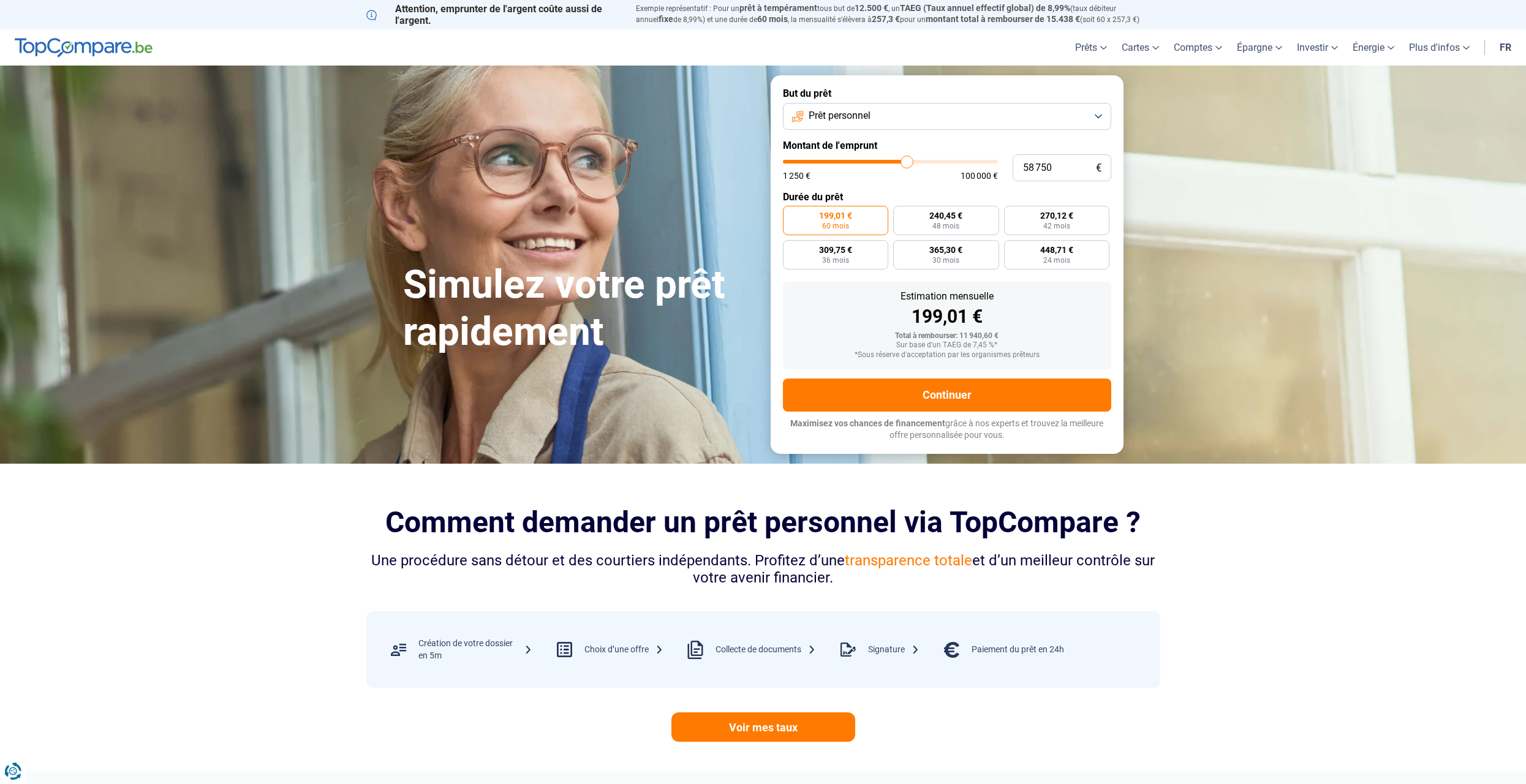
type input "59000"
type input "60 000"
type input "60000"
type input "61 000"
type input "61000"
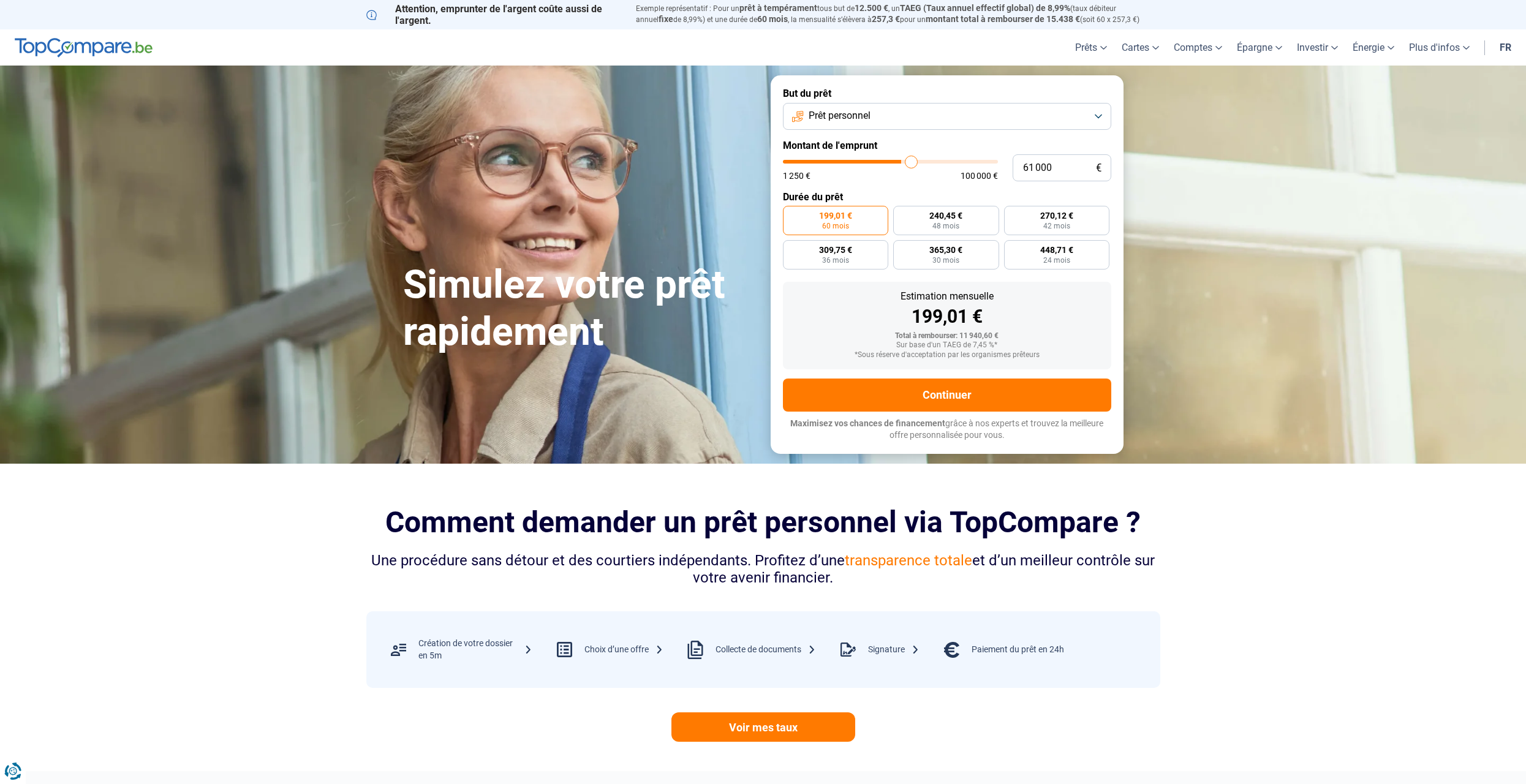
type input "62 000"
type input "62000"
type input "62 500"
type input "62500"
type input "63 000"
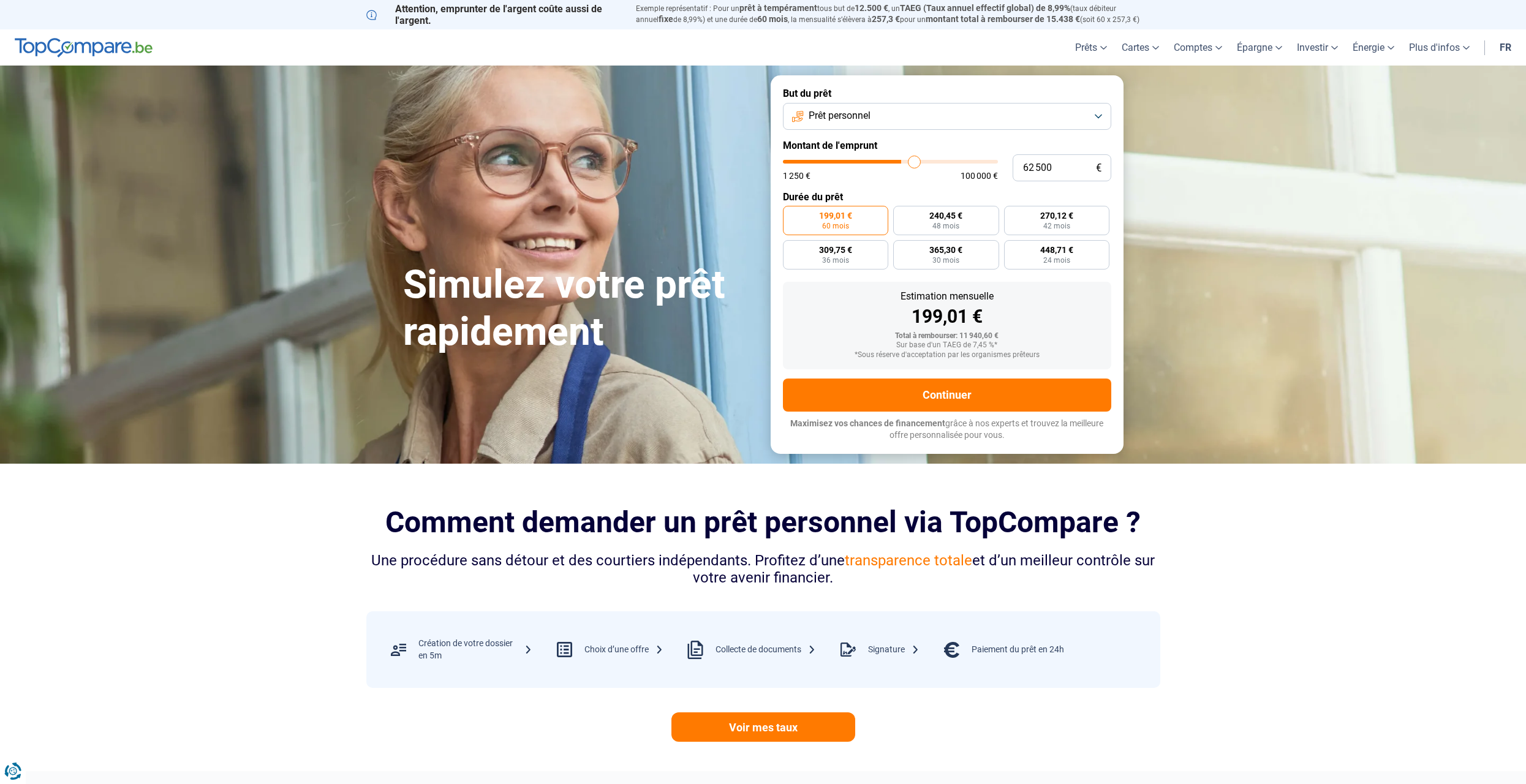
type input "63000"
type input "63 250"
type input "63250"
type input "63 500"
type input "63500"
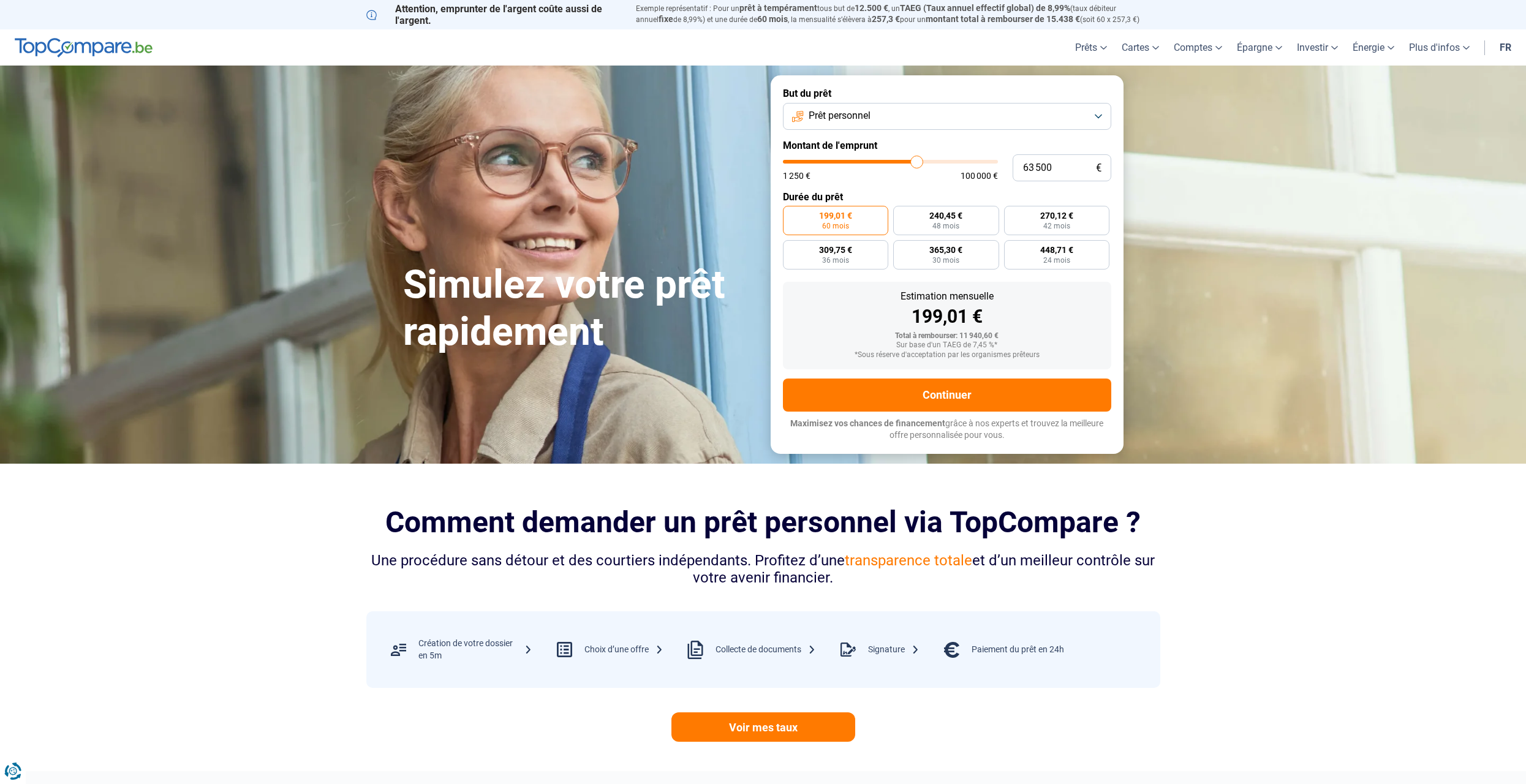
type input "64 250"
type input "64250"
type input "65 000"
type input "65000"
type input "65 750"
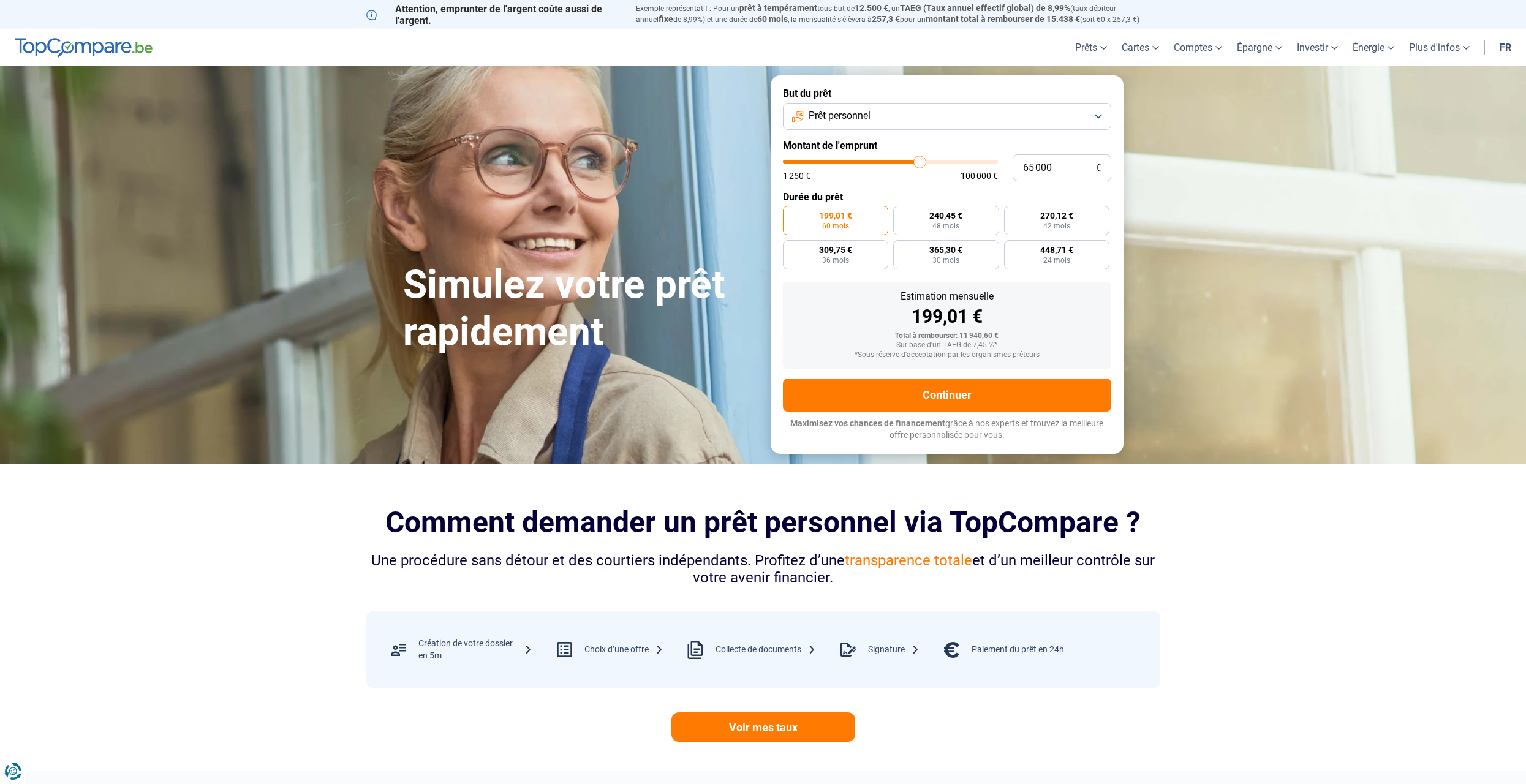
type input "65750"
type input "66 000"
type input "66000"
type input "66 250"
type input "66250"
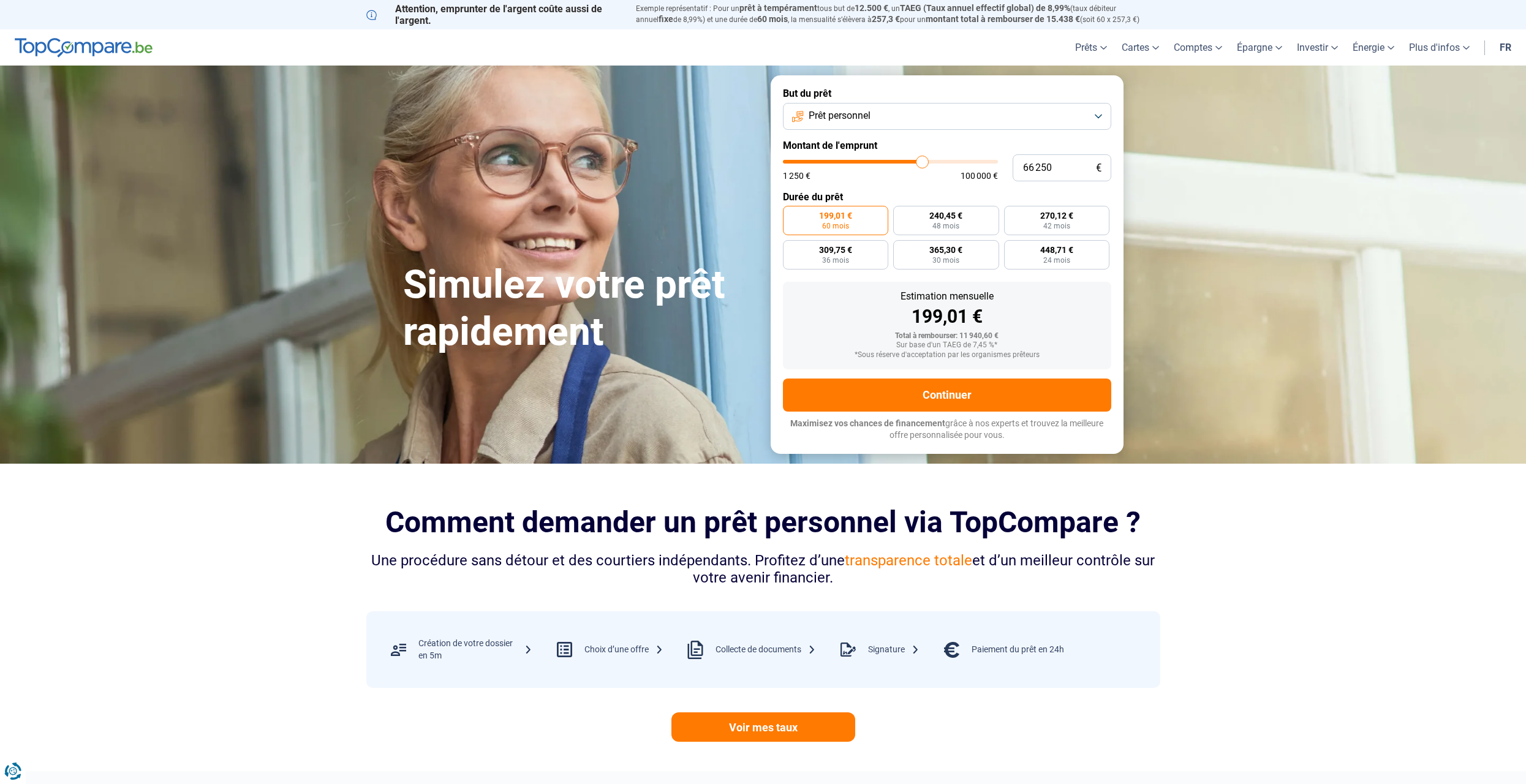
type input "66 000"
type input "66000"
type input "65 750"
type input "65750"
type input "65 000"
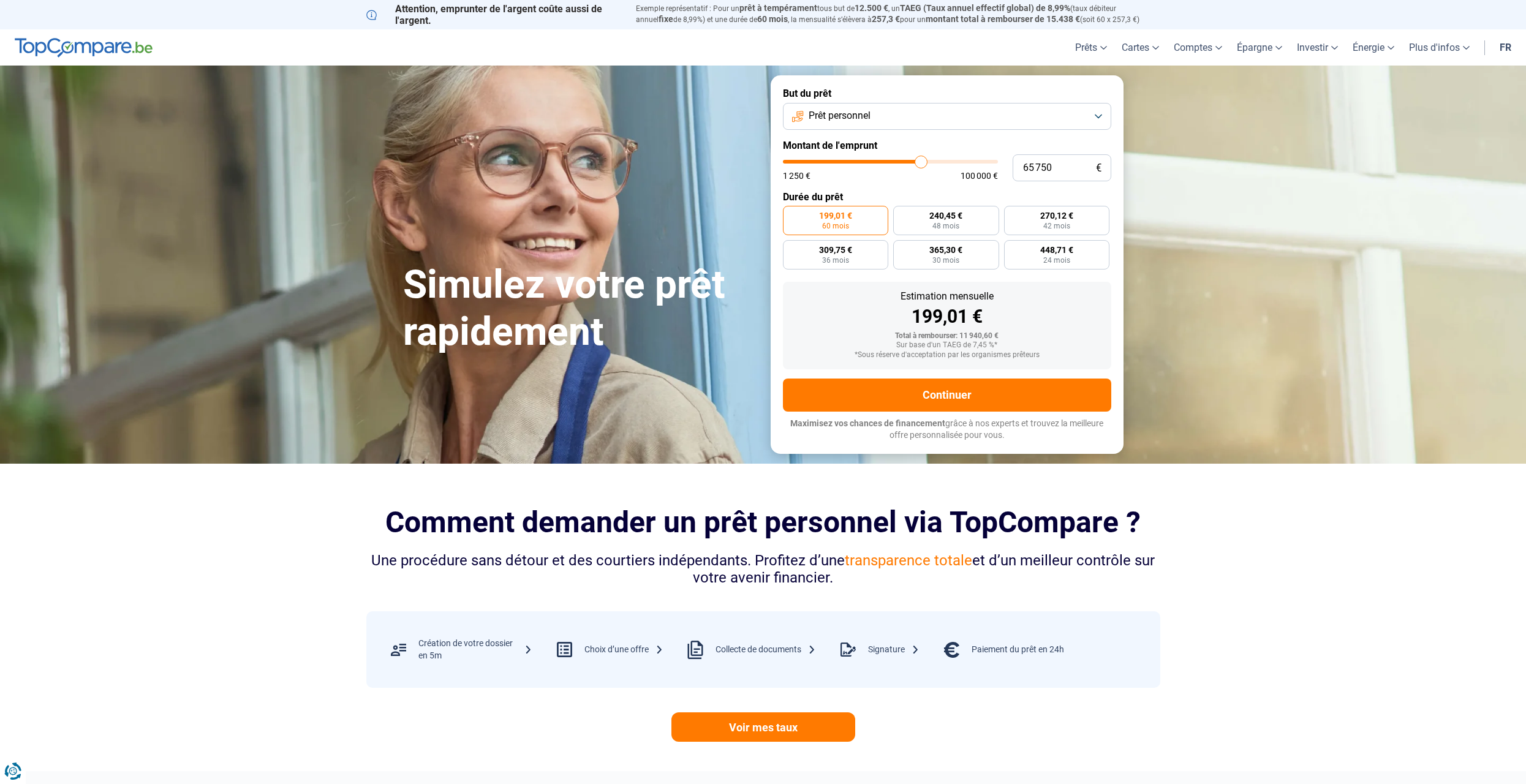
type input "65000"
type input "64 750"
type input "64750"
type input "64 500"
type input "64500"
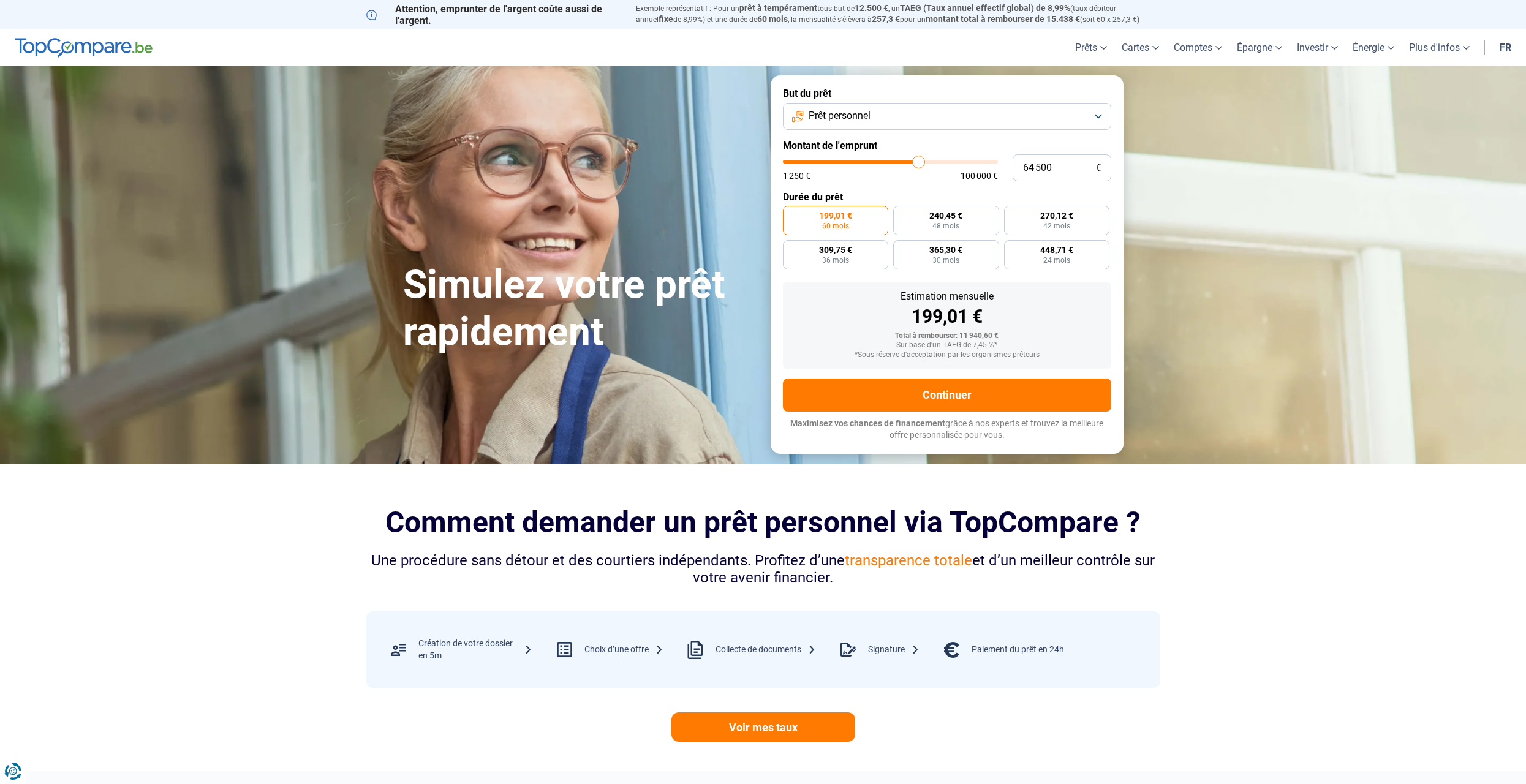
type input "64 250"
type input "64250"
type input "63 750"
type input "63750"
type input "63 500"
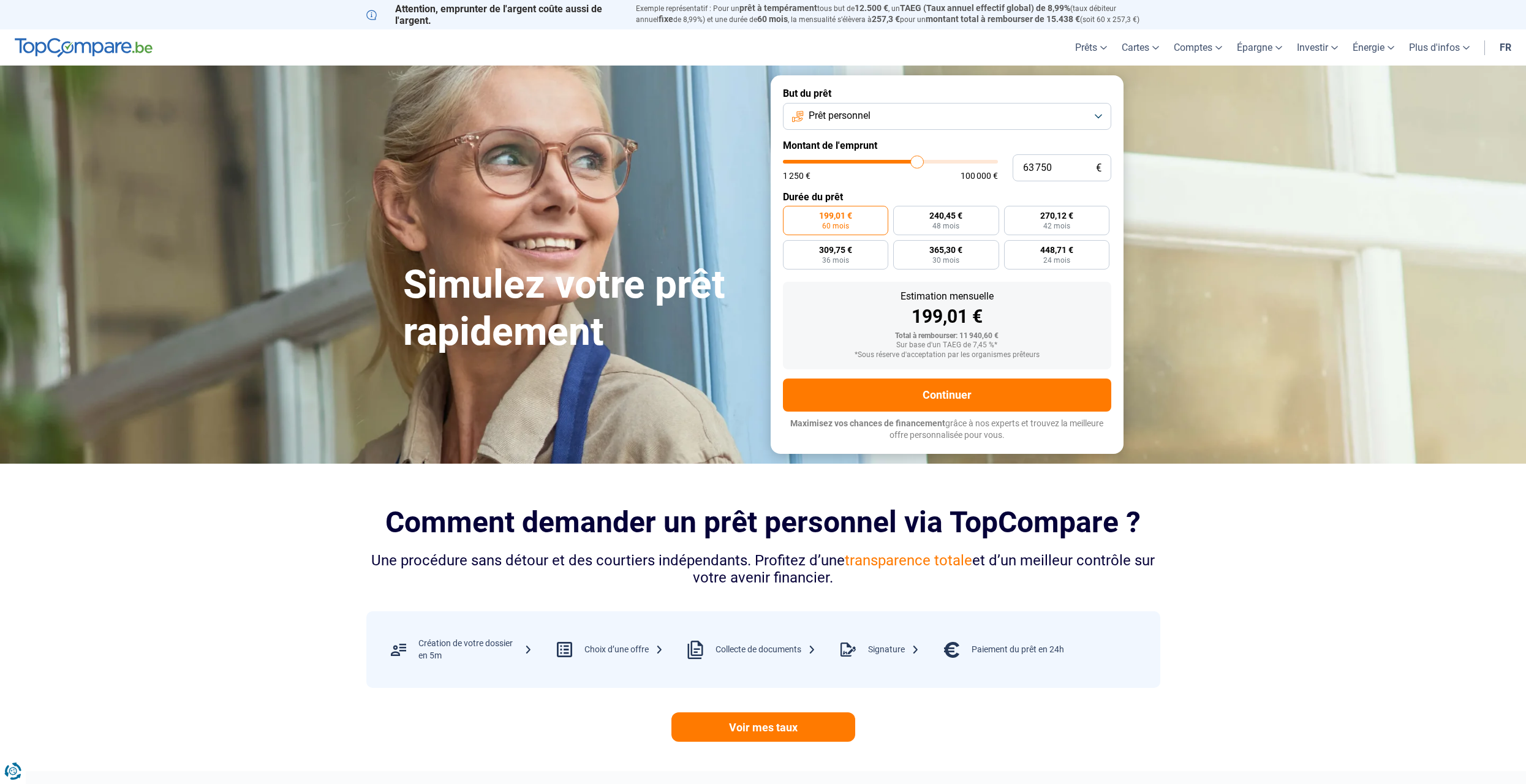
type input "63500"
type input "63 000"
type input "63000"
type input "62 000"
type input "62000"
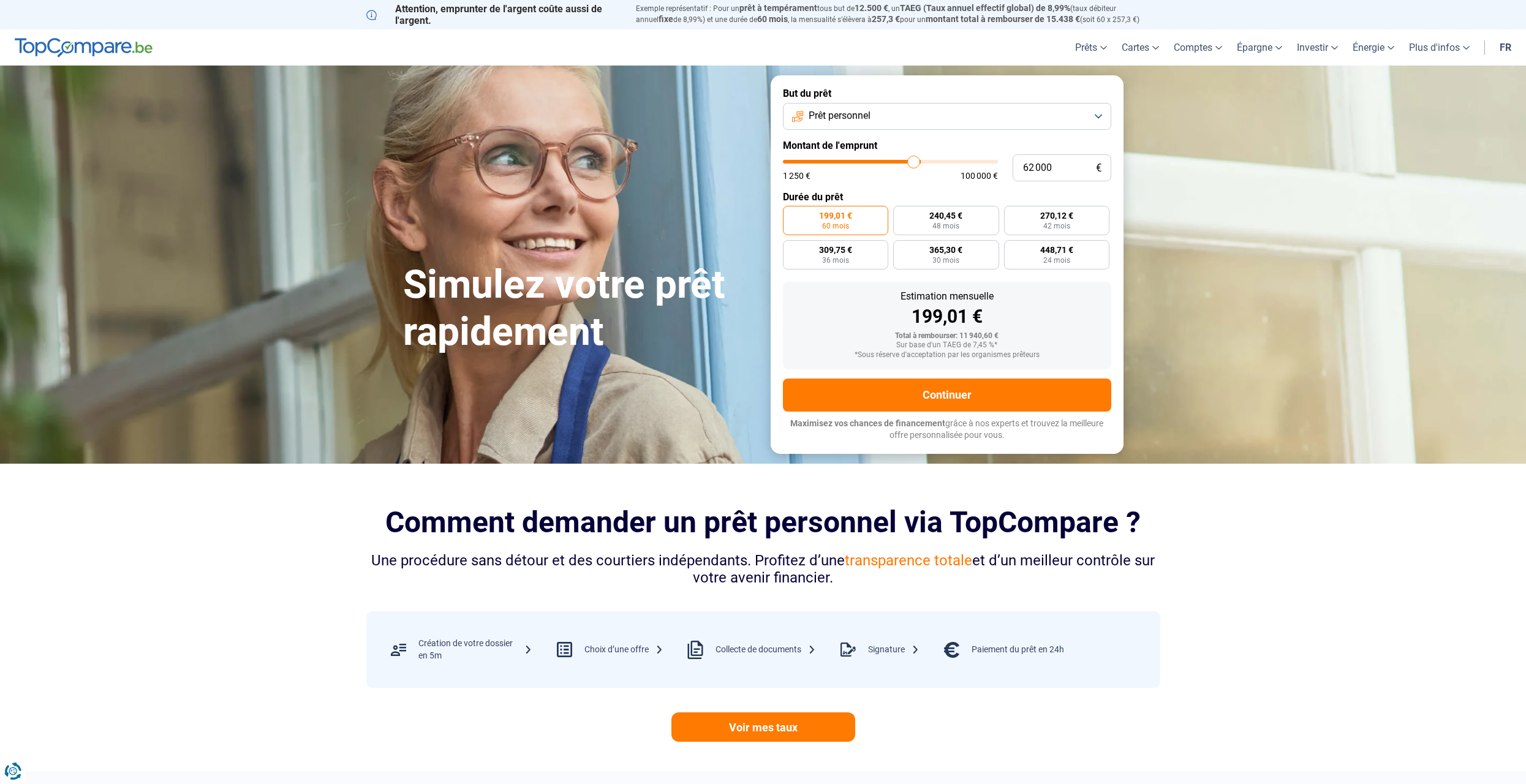
type input "61 000"
type input "61000"
type input "60 500"
type input "60500"
type input "60 250"
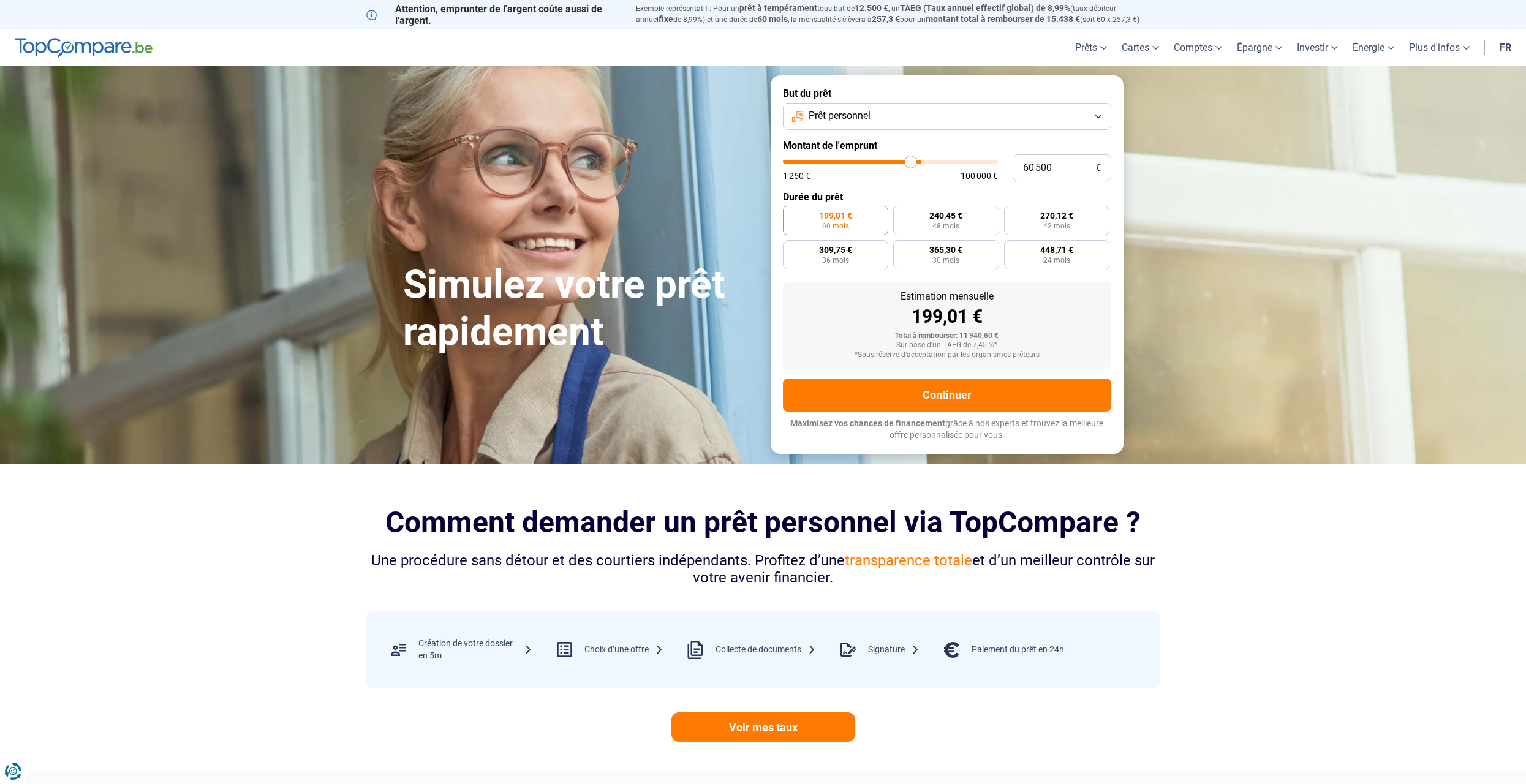
type input "60250"
type input "60 000"
type input "60000"
type input "59 500"
type input "59500"
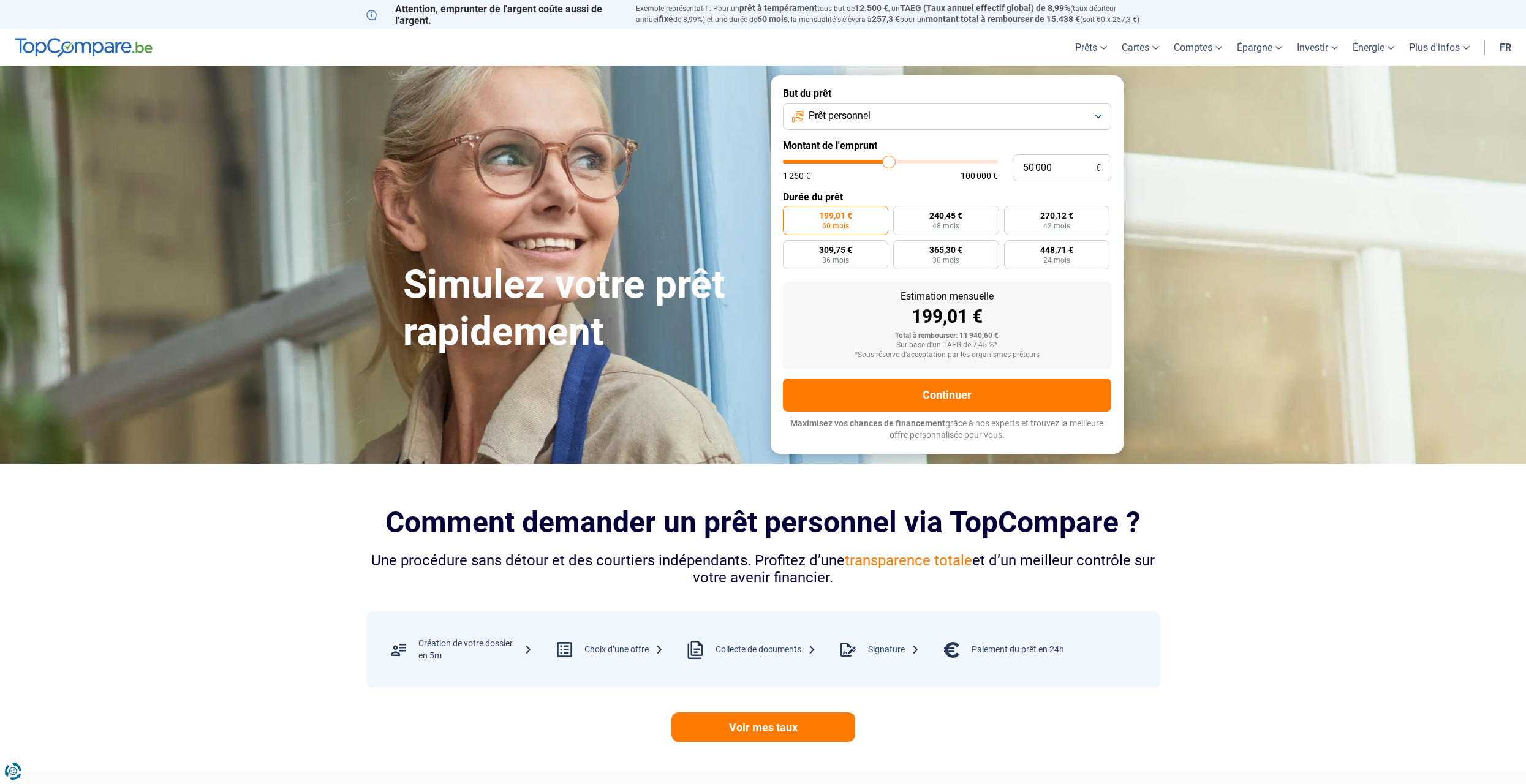
drag, startPoint x: 809, startPoint y: 161, endPoint x: 889, endPoint y: 173, distance: 80.9
click at [889, 164] on input "range" at bounding box center [890, 161] width 215 height 4
click at [876, 208] on label "686,85 € 96 mois" at bounding box center [879, 220] width 62 height 30
click at [857, 208] on input "686,85 € 96 mois" at bounding box center [852, 209] width 8 height 8
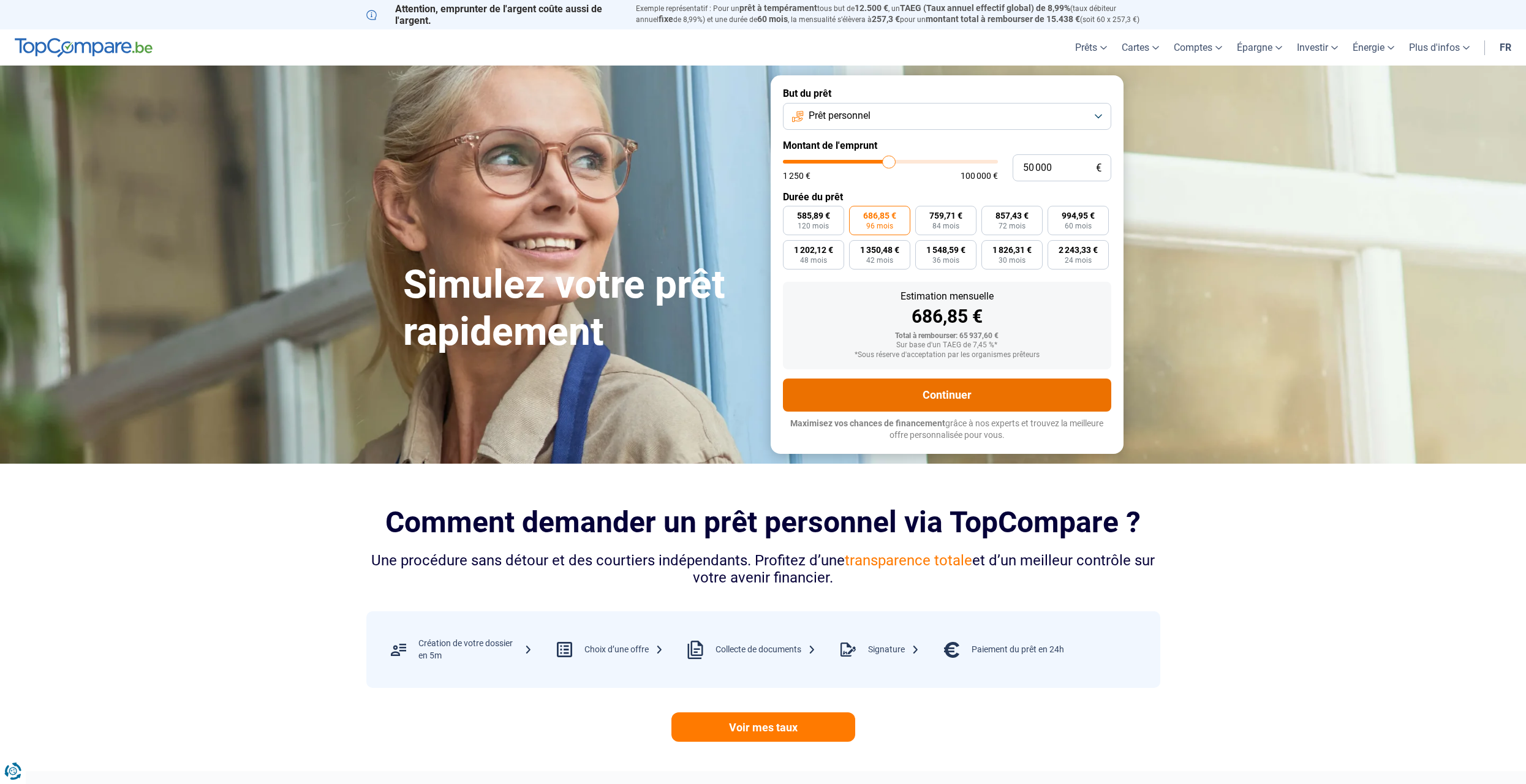
click at [936, 392] on button "Continuer" at bounding box center [947, 395] width 328 height 33
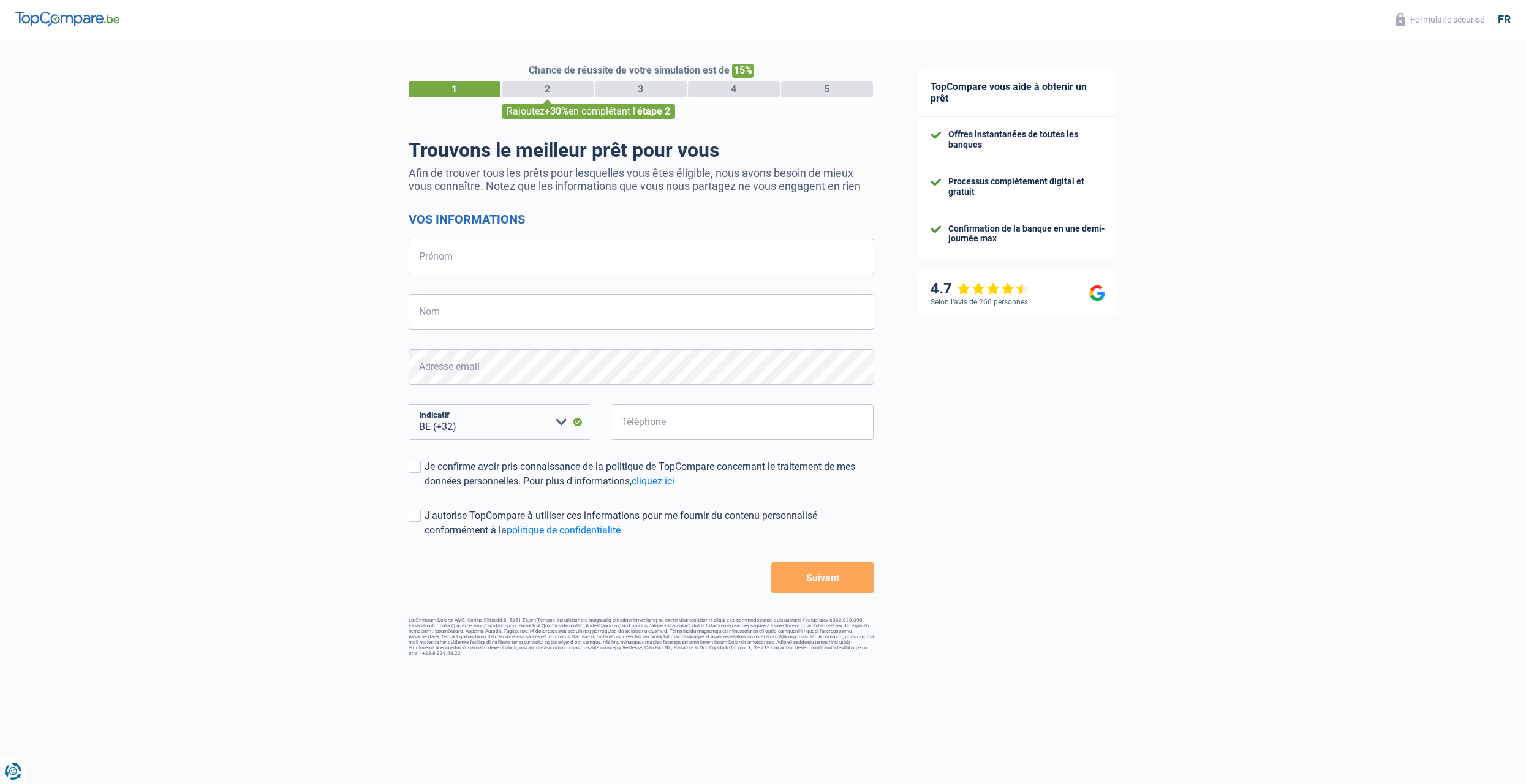
select select "32"
click at [524, 254] on input "Prénom" at bounding box center [641, 256] width 466 height 35
type input "Remigiusz"
type input "[PERSON_NAME]"
type input "479705756"
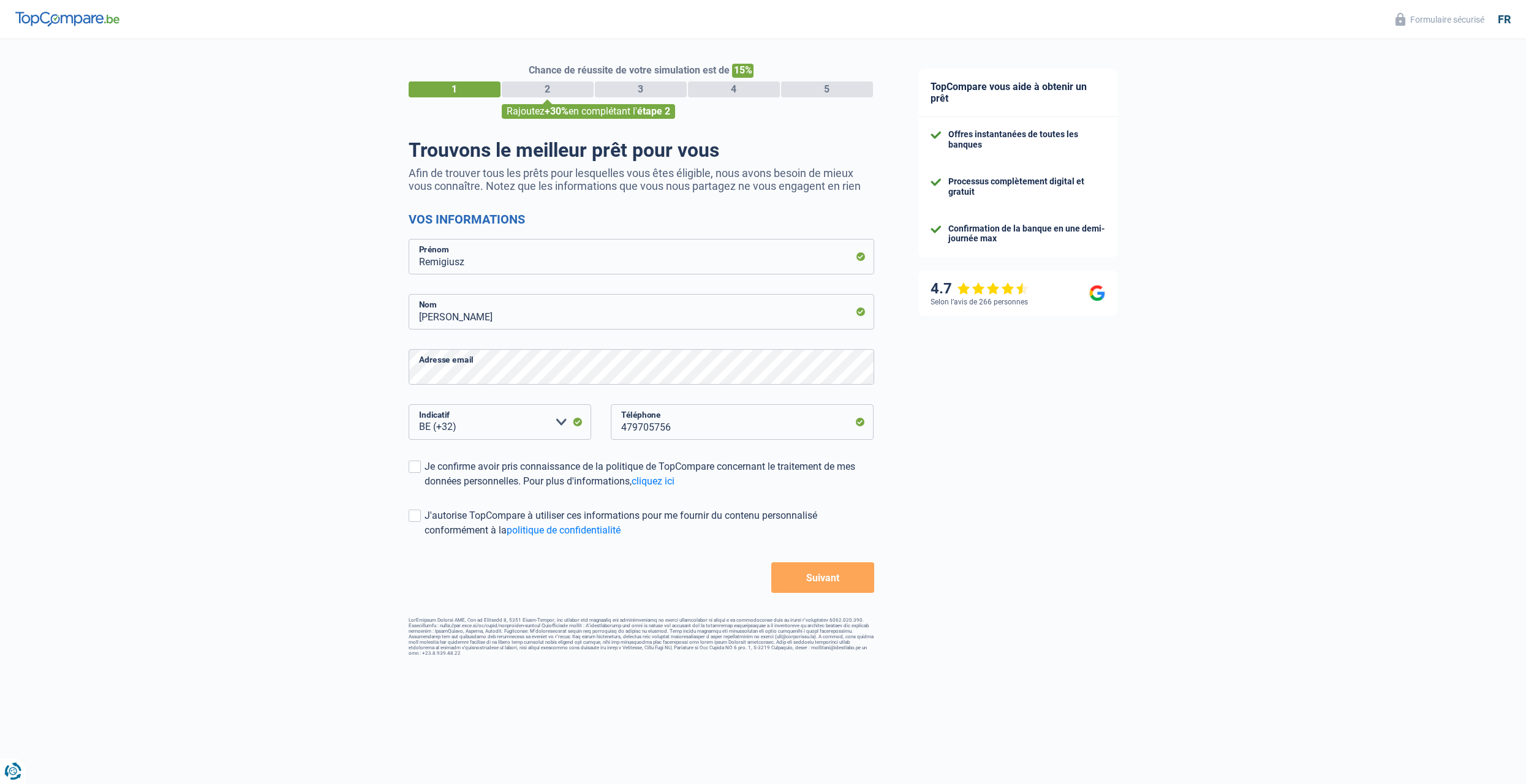
click at [791, 575] on button "Suivant" at bounding box center [822, 578] width 102 height 30
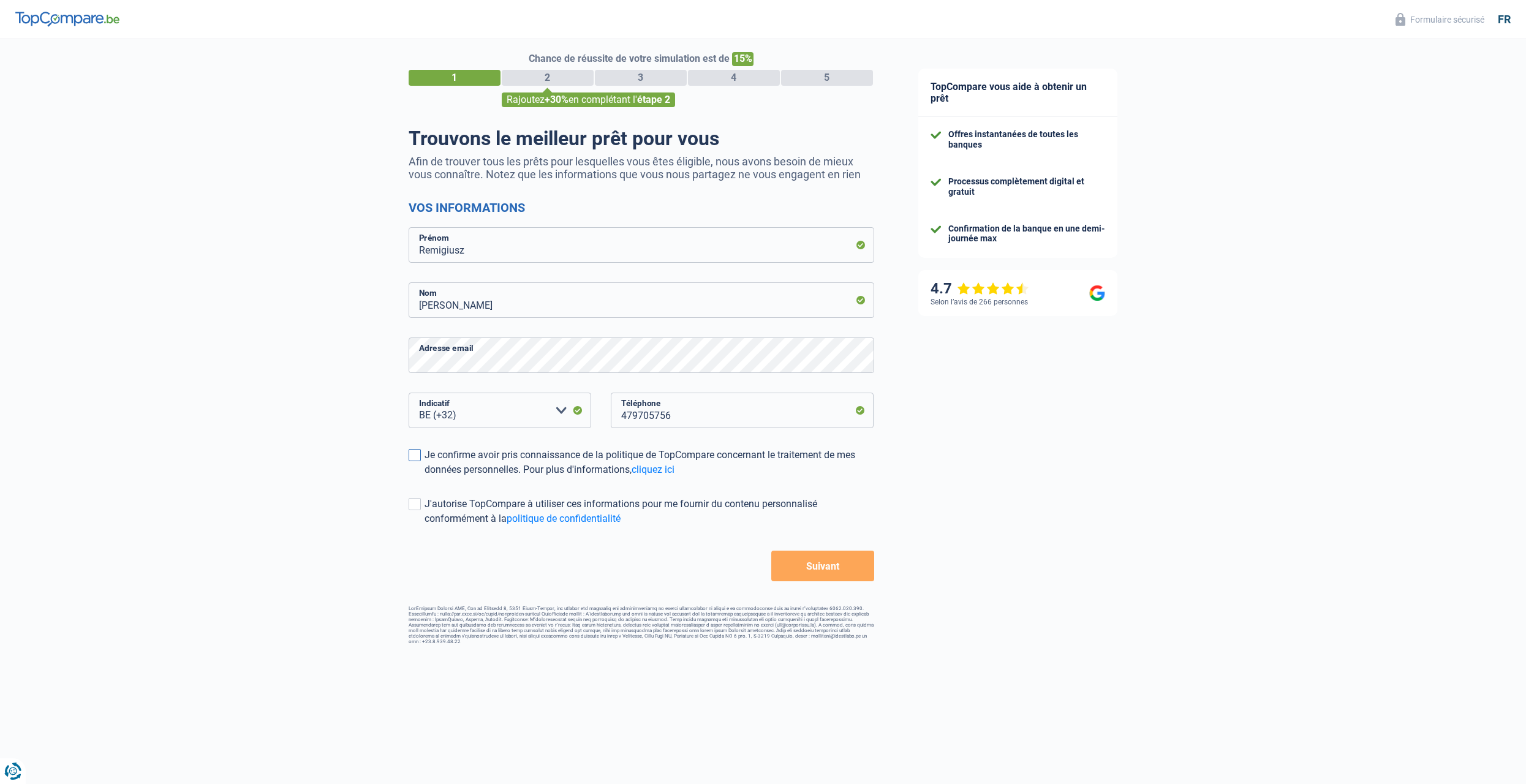
click at [411, 456] on span at bounding box center [414, 455] width 12 height 12
click at [424, 477] on input "Je confirme avoir pris connaissance de la politique de TopCompare concernant le…" at bounding box center [424, 477] width 0 height 0
click at [418, 509] on span at bounding box center [414, 504] width 12 height 12
click at [424, 526] on input "J'autorise TopCompare à utiliser ces informations pour me fournir du contenu pe…" at bounding box center [424, 526] width 0 height 0
click at [848, 578] on button "Suivant" at bounding box center [822, 565] width 102 height 30
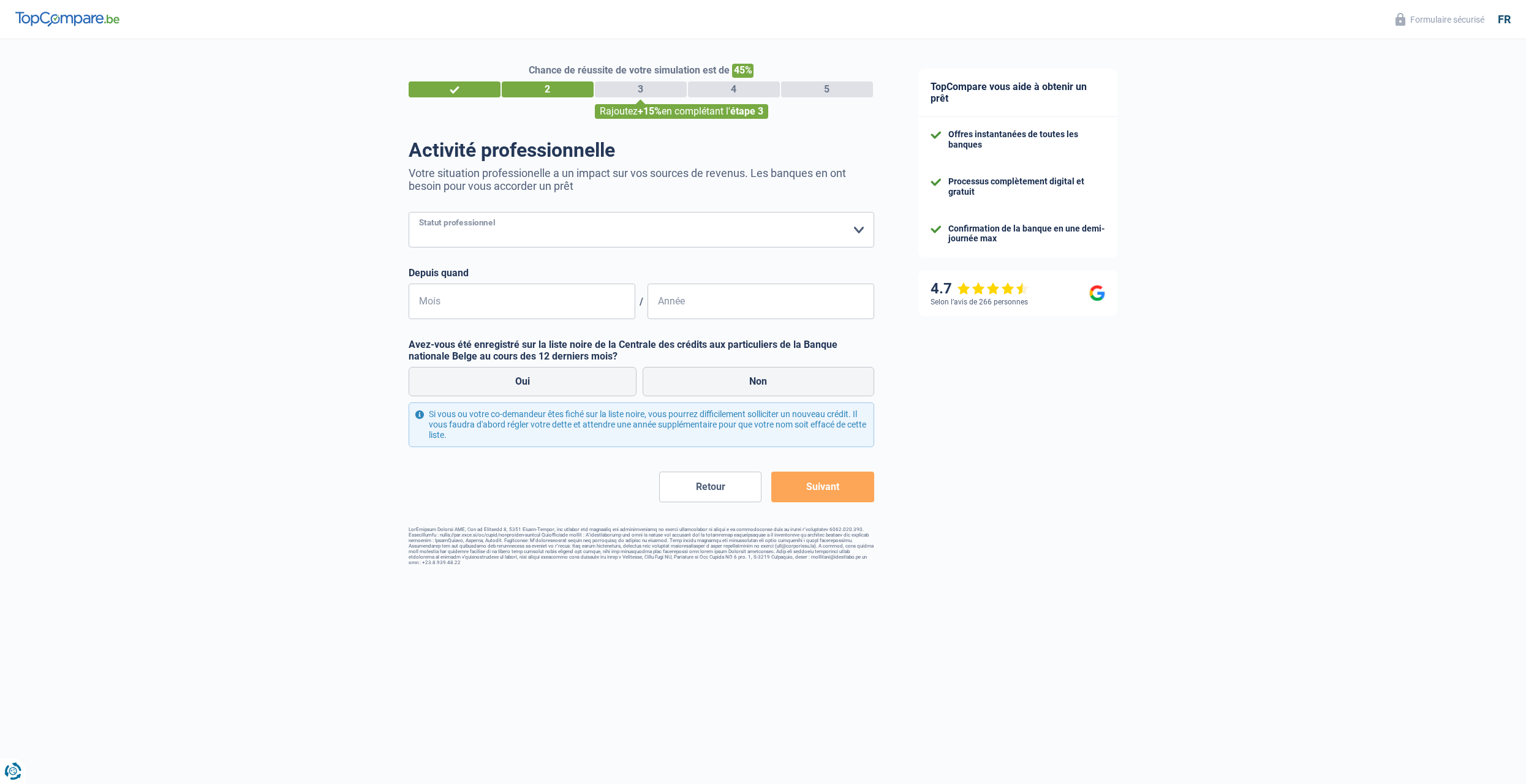
click at [586, 216] on select "Ouvrier Employé privé Employé public Invalide Indépendant Pensionné Chômeur Mut…" at bounding box center [641, 229] width 466 height 35
select select "32"
